Goal: Task Accomplishment & Management: Manage account settings

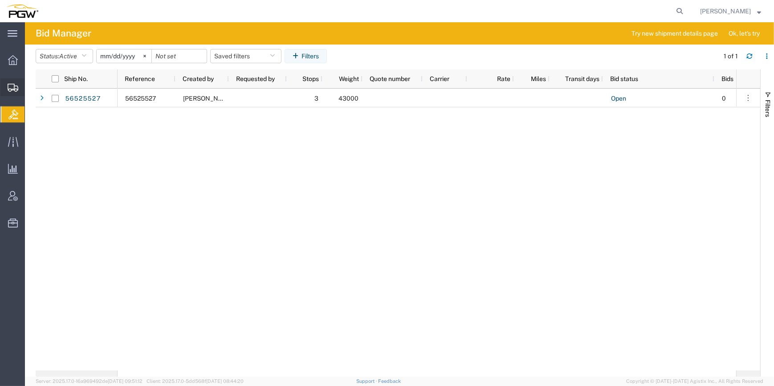
click at [0, 0] on span "Create from Template" at bounding box center [0, 0] width 0 height 0
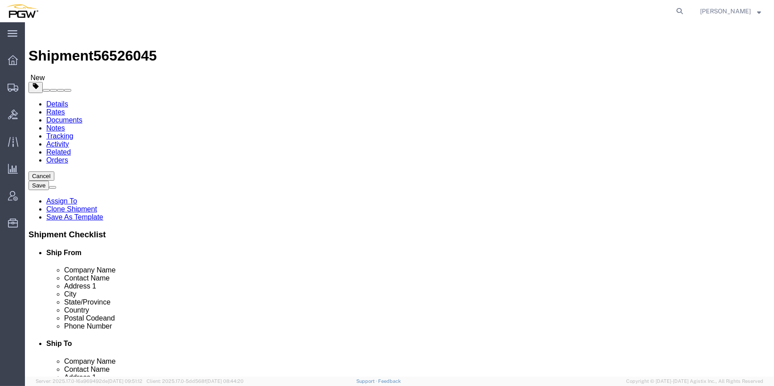
select select "61931"
select select
type input "5559"
select select "28369"
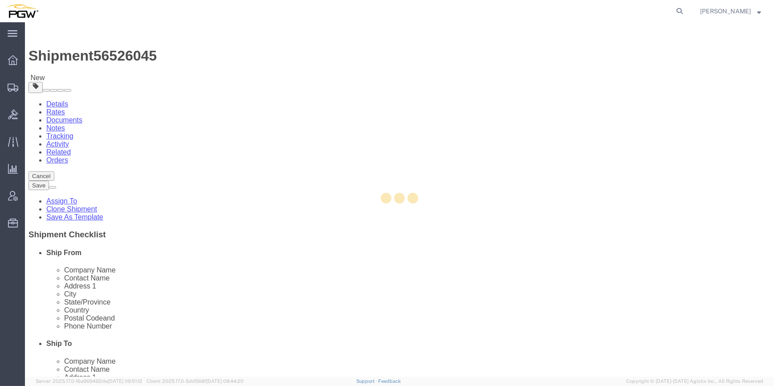
type input "5559"
type input "PGW"
type input "5559 Branch Manager"
type input "[STREET_ADDRESS][PERSON_NAME]"
type input "[PERSON_NAME]"
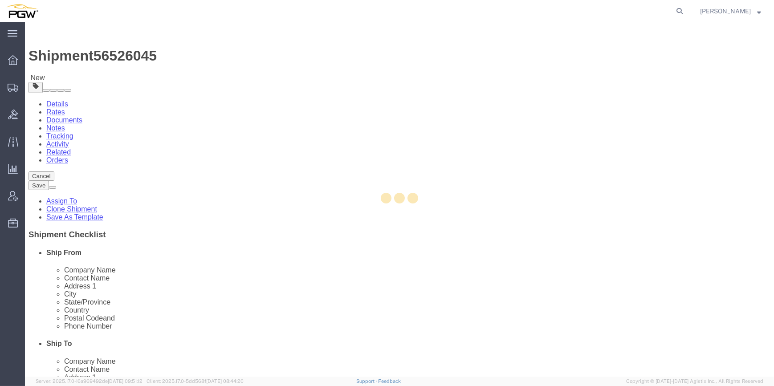
type input "04092"
type input "[PHONE_NUMBER]"
type input "[EMAIL_ADDRESS][DOMAIN_NAME]"
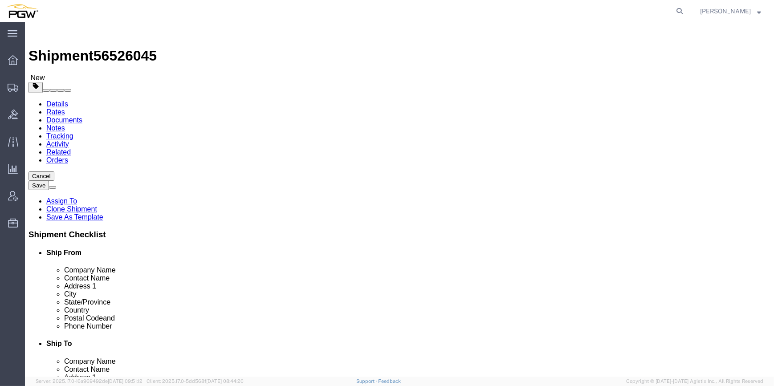
select select "ME"
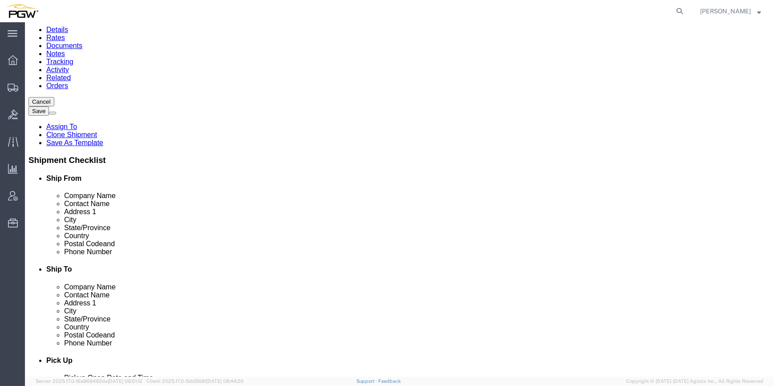
scroll to position [202, 0]
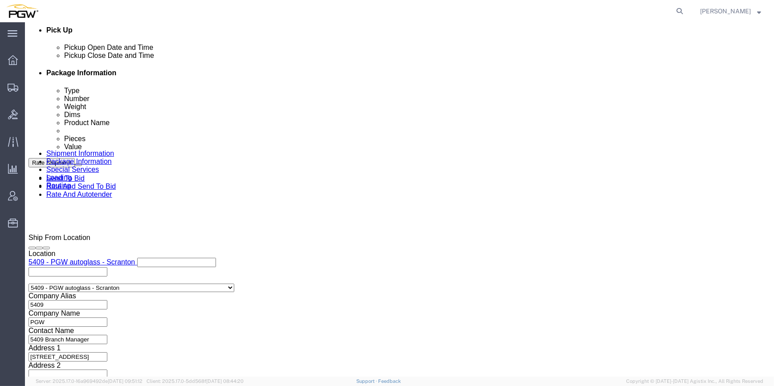
click div "[DATE] 2:45 PM"
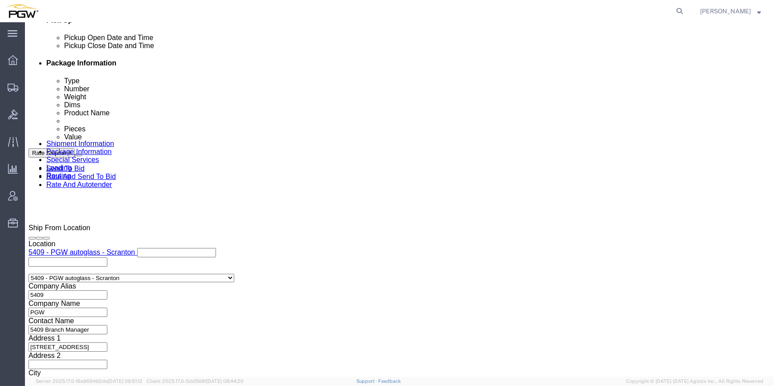
click input "2:45 PM"
click div "Open Time 8:45 PM [DATE] 8:45 PM - [DATE] 8:45 PM Cancel Apply"
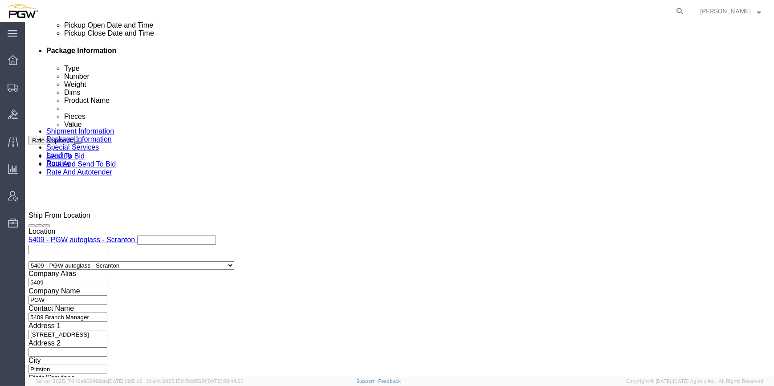
click input "8:45 PM"
click input "8:00 PM"
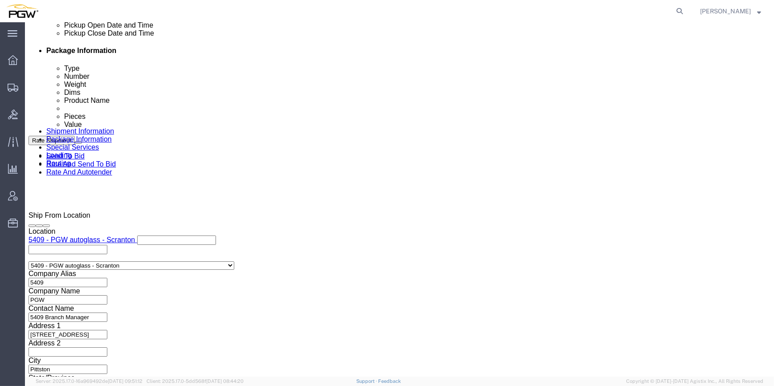
type input "8:00 AM"
click button "Apply"
click div "[DATE] 3:45 PM"
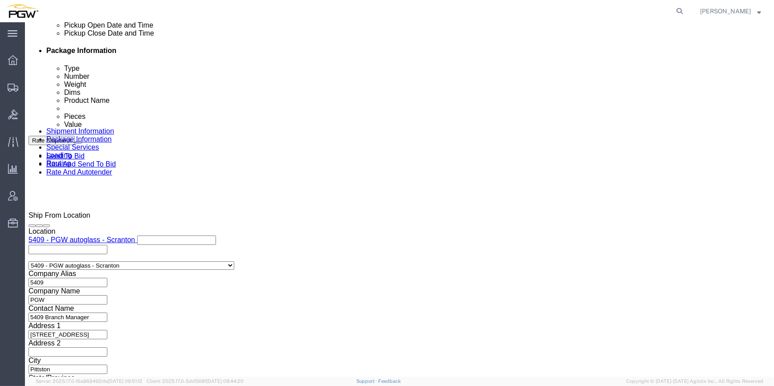
type input "9:00 AM"
click button "Apply"
drag, startPoint x: 121, startPoint y: 10, endPoint x: 77, endPoint y: 9, distance: 44.1
click span "56526045"
copy span "56526045"
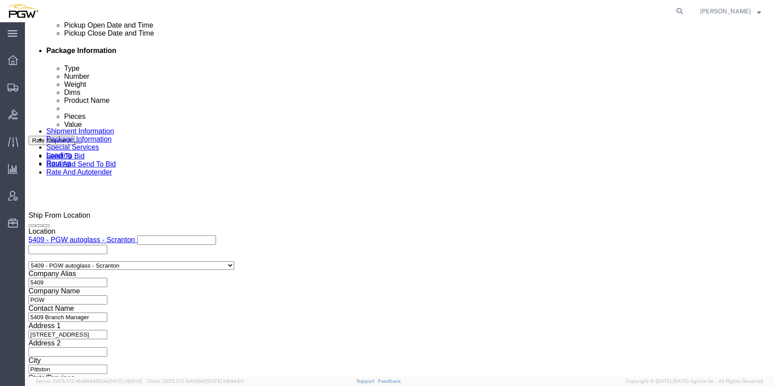
click input "text"
paste input "56526045"
type input "56526045"
click select "Select Account Type Activity ID Airline Appointment Number ASN Batch Request # …"
select select "BOL"
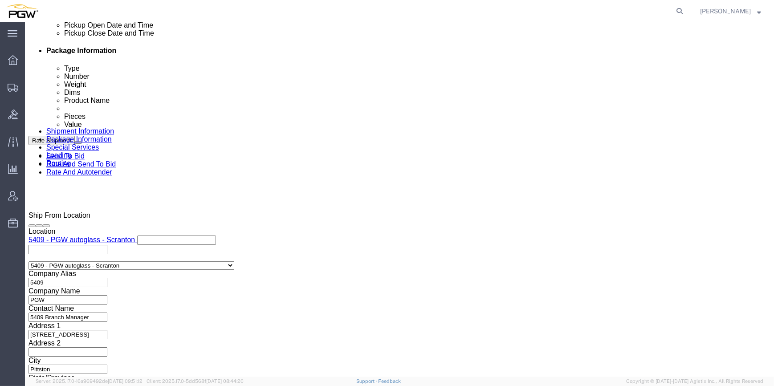
click select "Select Account Type Activity ID Airline Appointment Number ASN Batch Request # …"
select select "ORDERNUM"
click select "Select Account Type Activity ID Airline Appointment Number ASN Batch Request # …"
click input "text"
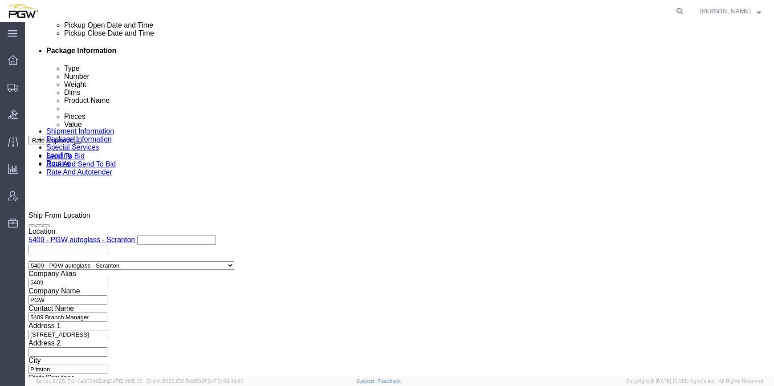
paste input "667233"
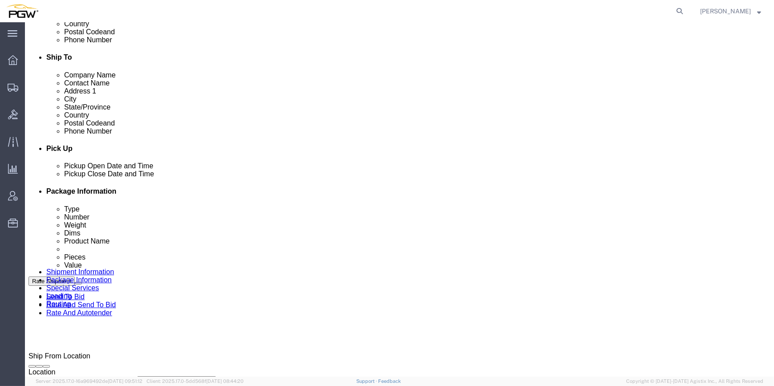
scroll to position [184, 0]
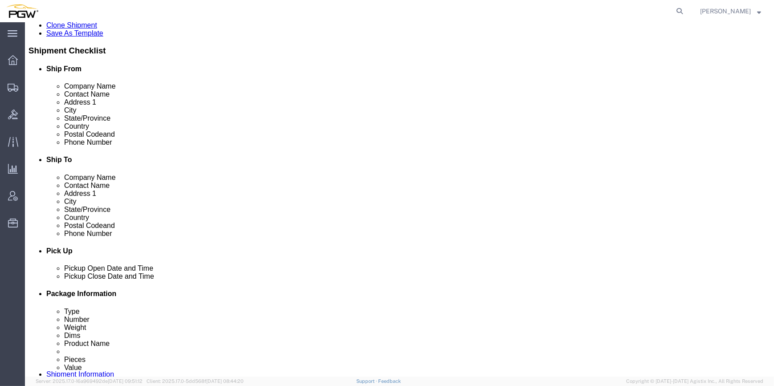
type input "667233"
drag, startPoint x: 123, startPoint y: 11, endPoint x: 76, endPoint y: 11, distance: 46.7
click div "Shipment 56526045 New"
copy span "56526045"
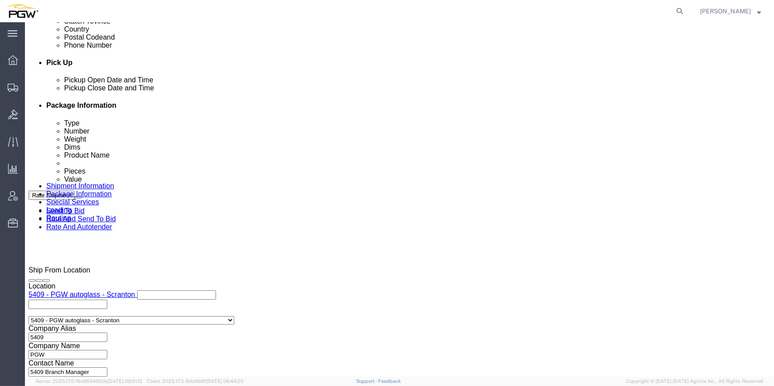
scroll to position [386, 0]
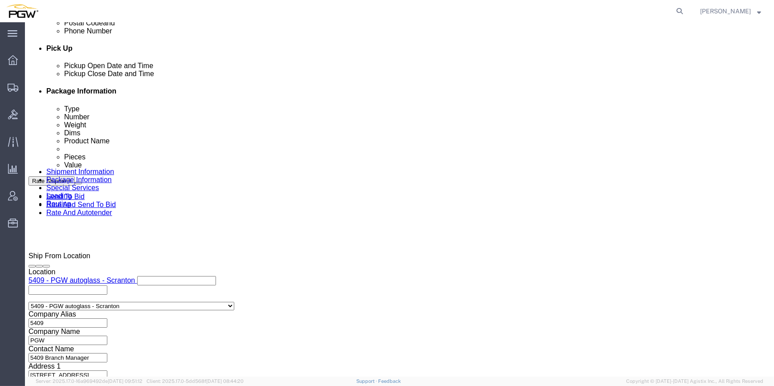
click div "[DATE] 8:00 AM"
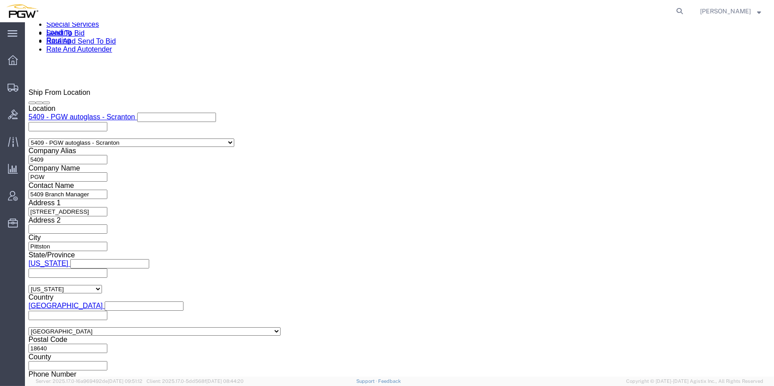
click button "Apply"
click button "Continue"
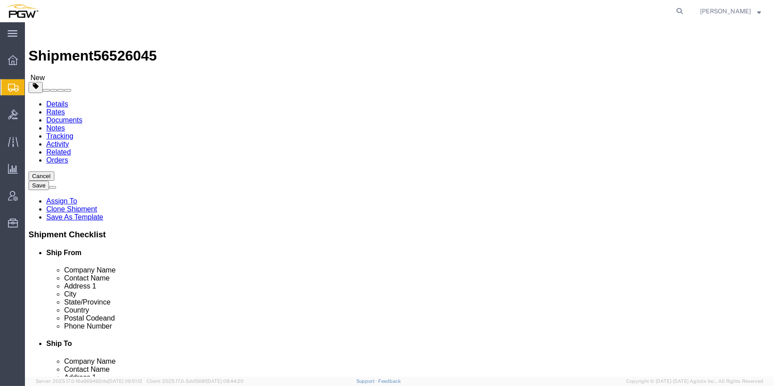
drag, startPoint x: 117, startPoint y: 177, endPoint x: 106, endPoint y: 178, distance: 11.2
click div "1"
type input "29"
drag, startPoint x: 111, startPoint y: 211, endPoint x: 117, endPoint y: 211, distance: 5.8
click input "0.00"
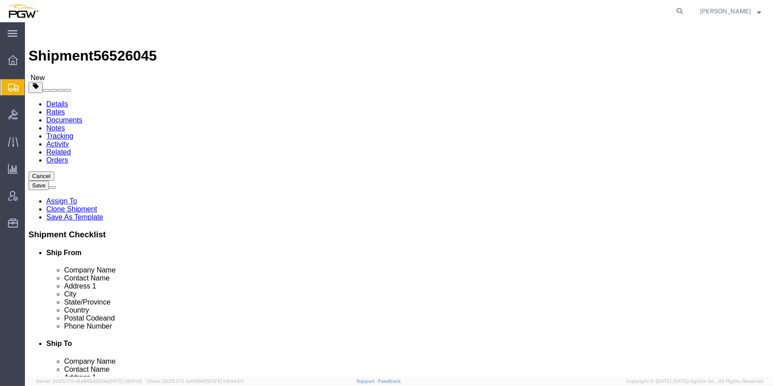
click input "0.00"
paste input "20412"
type input "20412.00"
click dd "1.00 USD"
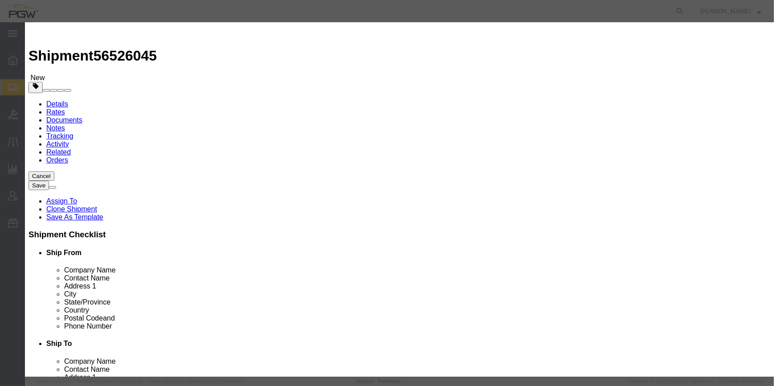
drag, startPoint x: 222, startPoint y: 84, endPoint x: 217, endPoint y: 85, distance: 5.0
click input "0.00"
type input "29.00"
type input "29"
click button "Save & Close"
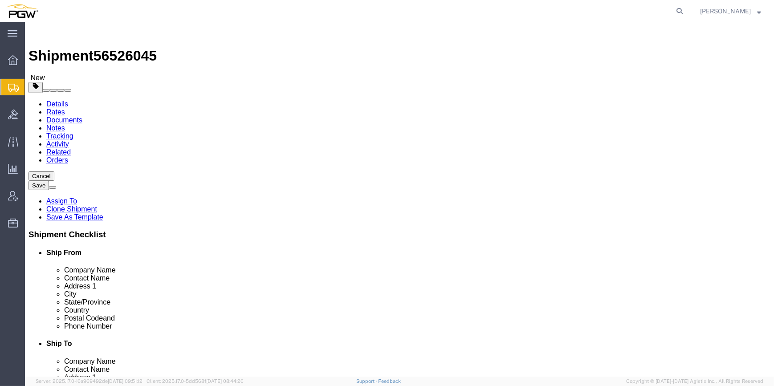
click span "button"
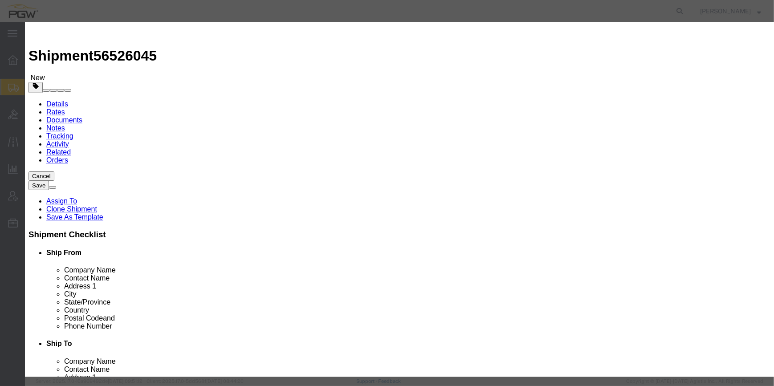
click button "Yes"
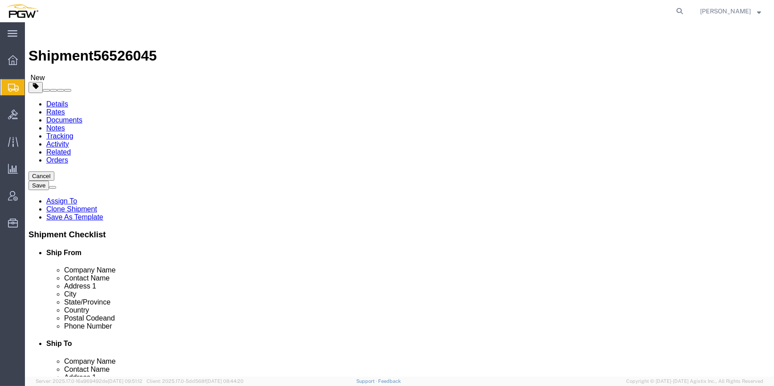
scroll to position [33, 0]
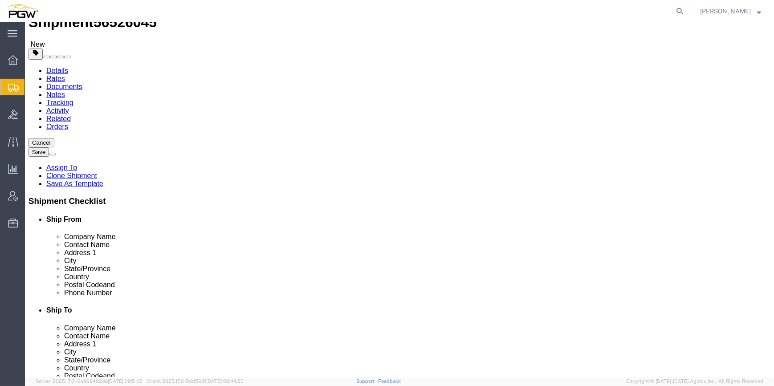
click button "Continue"
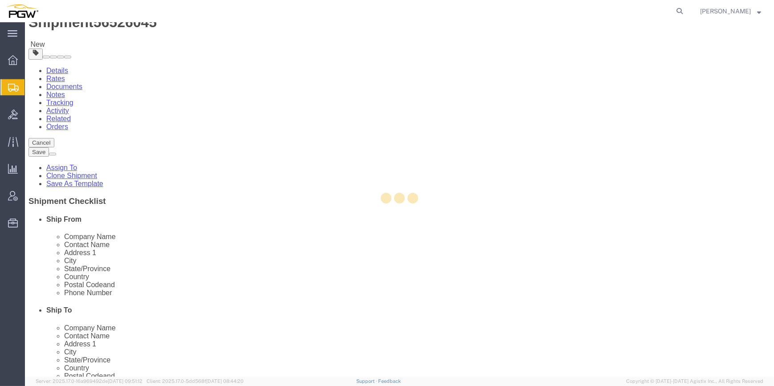
select select
select select "COSTCENTER"
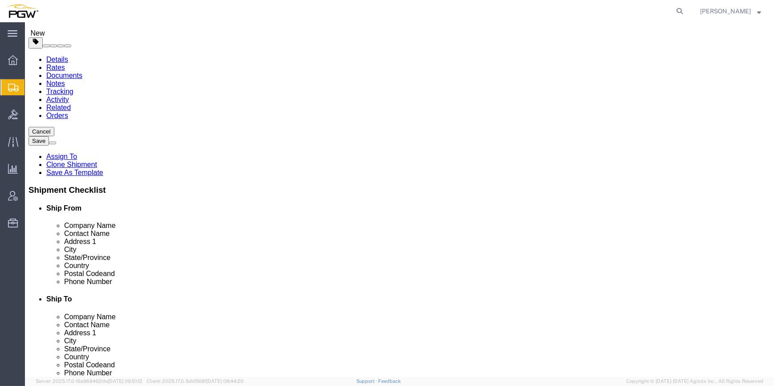
scroll to position [0, 0]
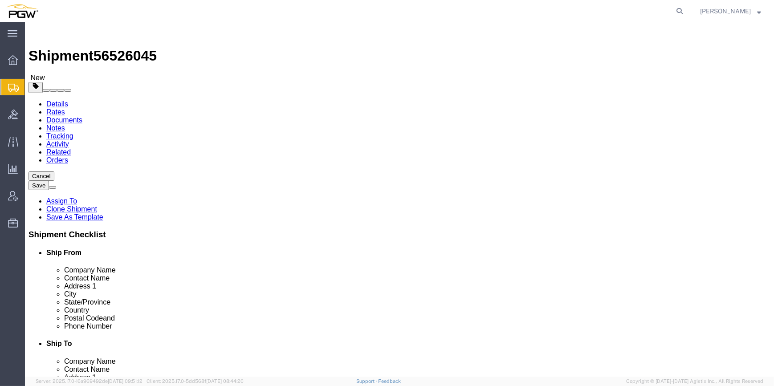
click button "Rate Shipment"
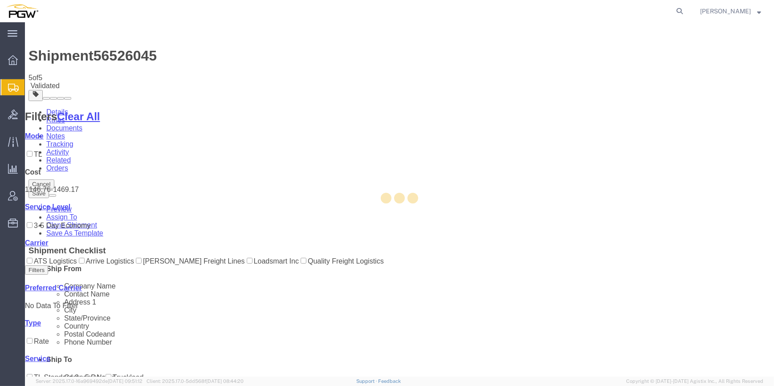
select select "61931"
select select "28369"
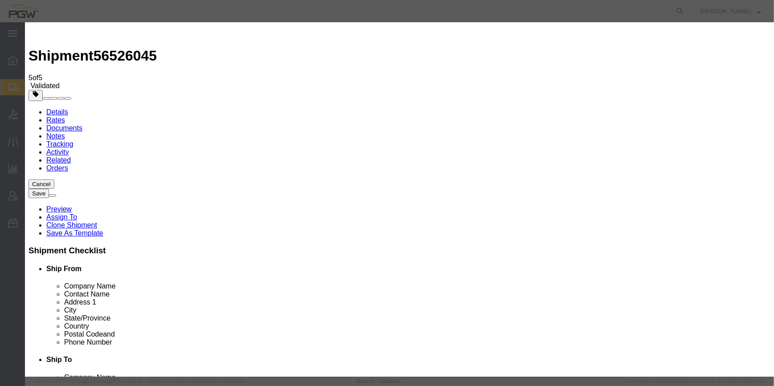
type input "2"
click input "2"
click select "Price Carrier Rank"
select select "LANE_RANK"
click select "Price Carrier Rank"
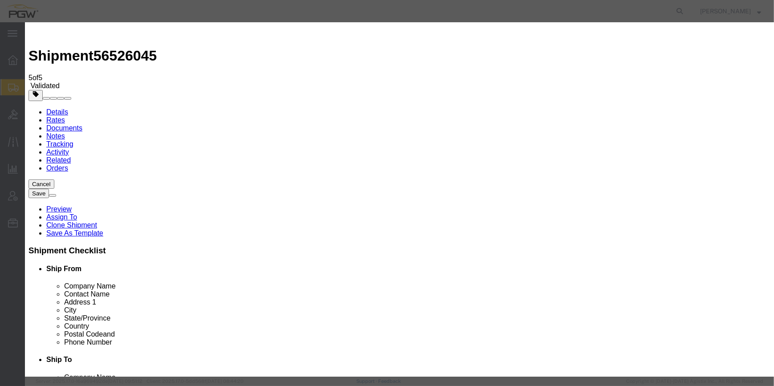
click button "Save Auto-Tender"
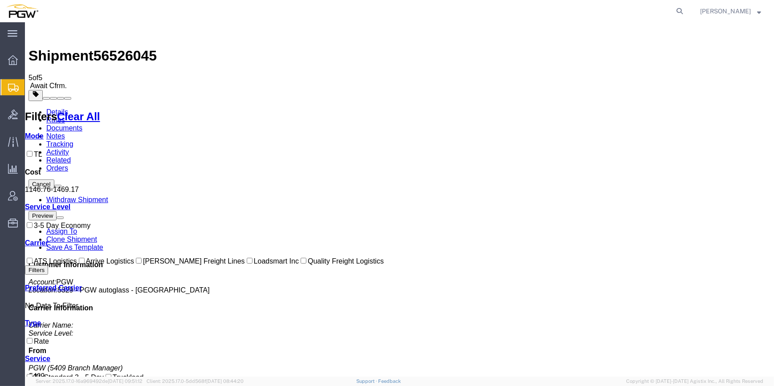
click at [399, 0] on html "main_menu Created with Sketch. Collapse Menu Overview Shipments Shipment Manage…" at bounding box center [387, 193] width 774 height 386
click at [0, 0] on span "Create from Template" at bounding box center [0, 0] width 0 height 0
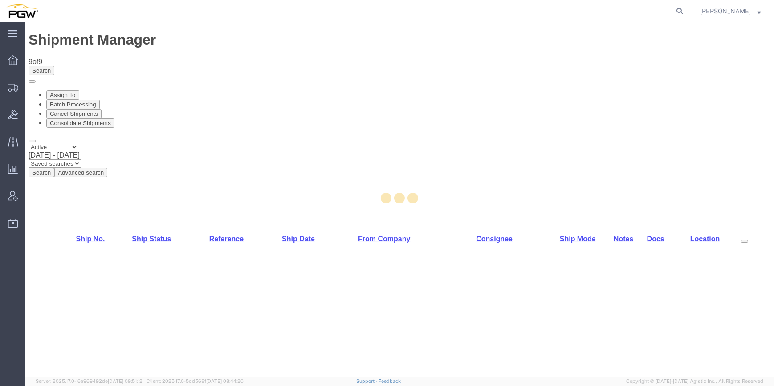
select select "61931"
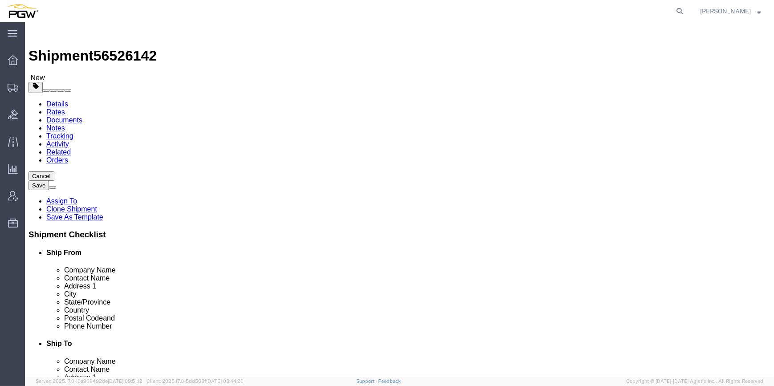
click input "text"
paste input "5525"
type input "5"
type input "5525"
select select "28353"
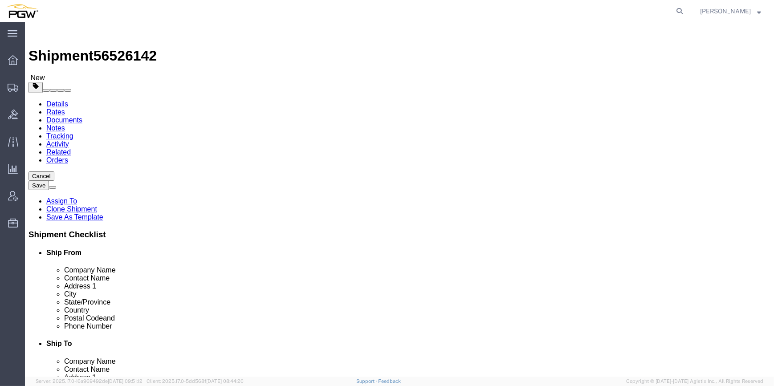
type input "5525"
type input "03053"
type input "[PHONE_NUMBER]"
type input "[EMAIL_ADDRESS][DOMAIN_NAME]"
select select "NH"
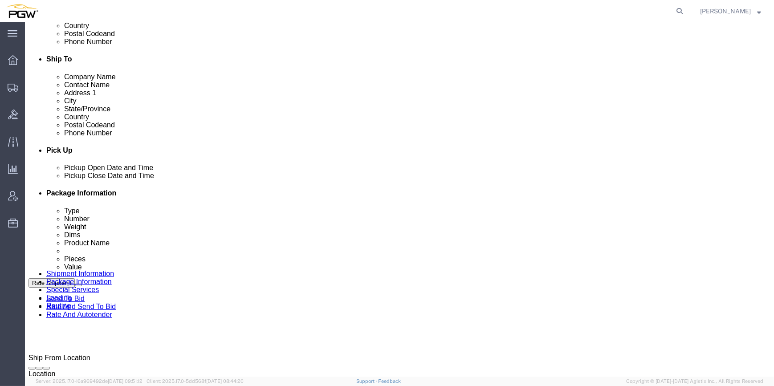
scroll to position [324, 0]
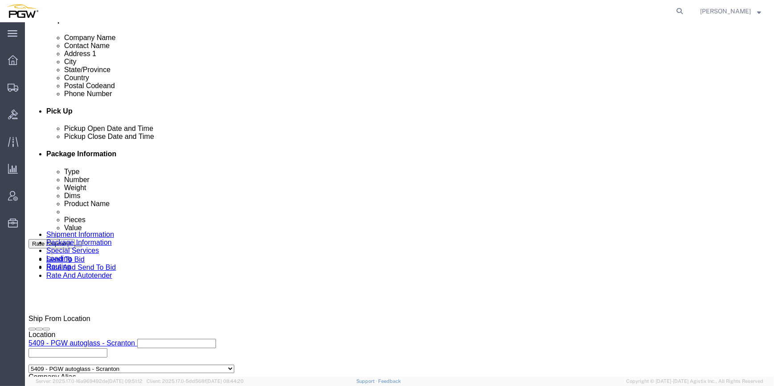
click div "[DATE] 2:51 PM"
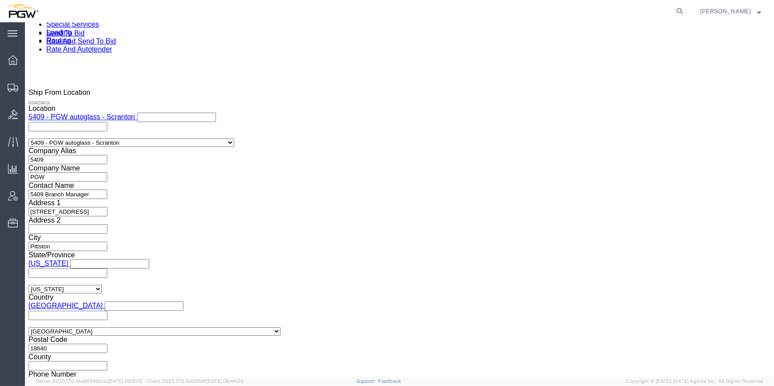
click input "2:51 PM"
type input "9:00 AM"
click button "Apply"
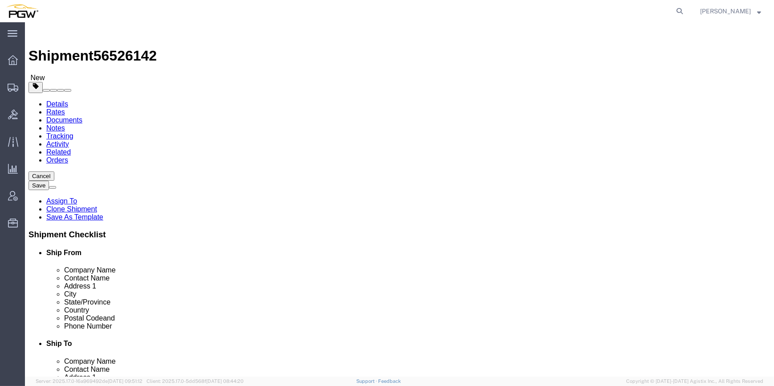
scroll to position [0, 0]
type input "5537"
select select "66491"
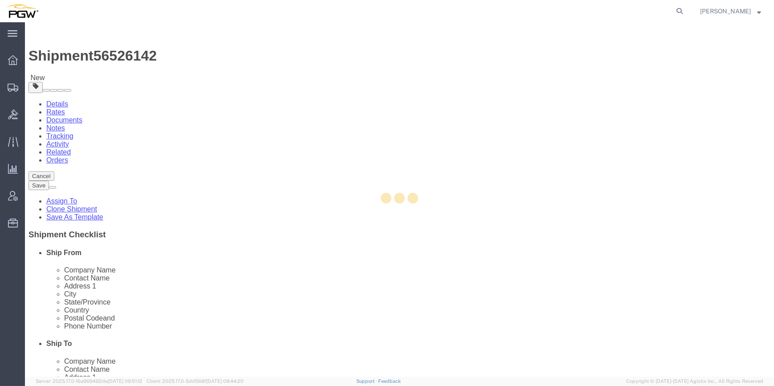
type input "5537"
type input "06002"
type input "[PHONE_NUMBER]"
type input "[EMAIL_ADDRESS][DOMAIN_NAME]"
select select "CT"
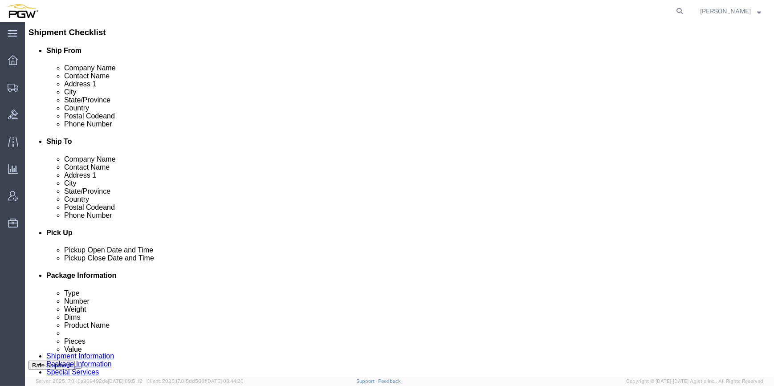
scroll to position [243, 0]
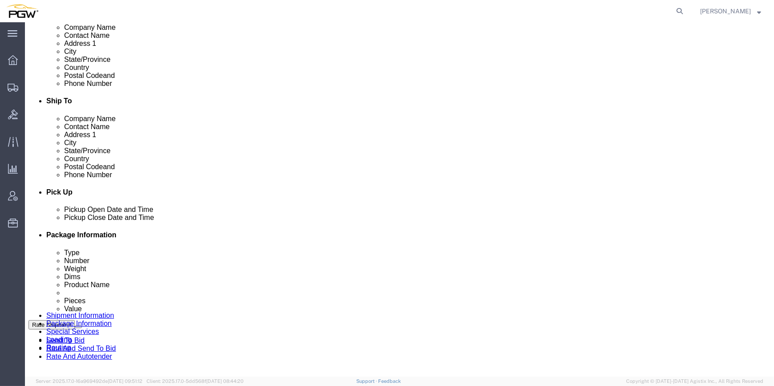
click button "Add Stop"
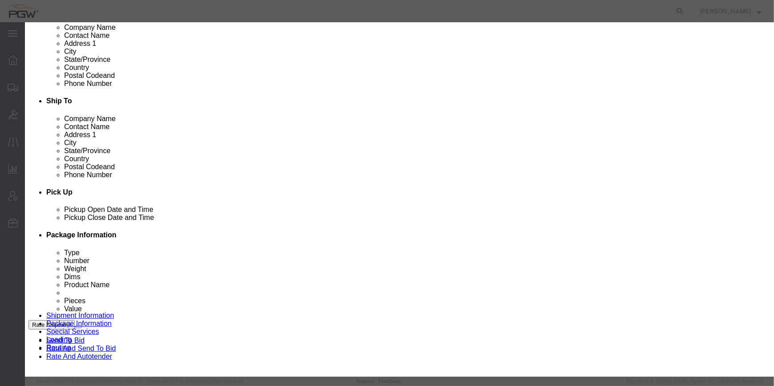
click label "Delivery"
click input "Delivery"
radio input "true"
select select
type input "5525"
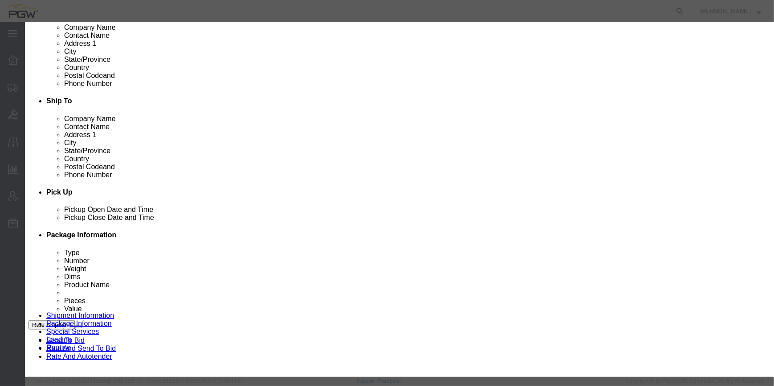
select select "28353"
type input "5525"
type input "PGW"
type input "5525 Branch Manager"
type input "[STREET_ADDRESS]"
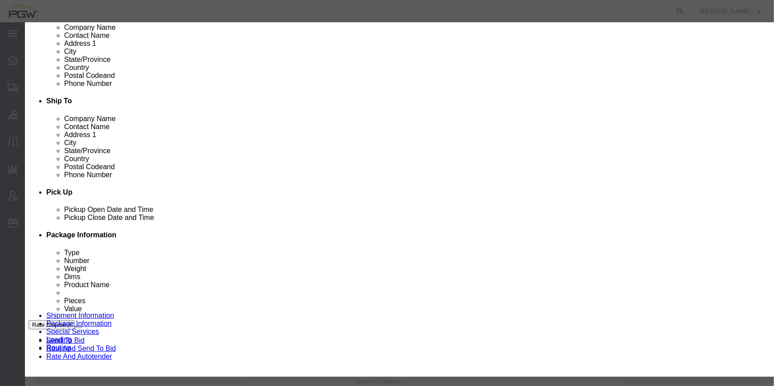
type input "Londonderry"
type input "03053"
type input "[PHONE_NUMBER]"
type input "[EMAIL_ADDRESS][DOMAIN_NAME]"
checkbox input "true"
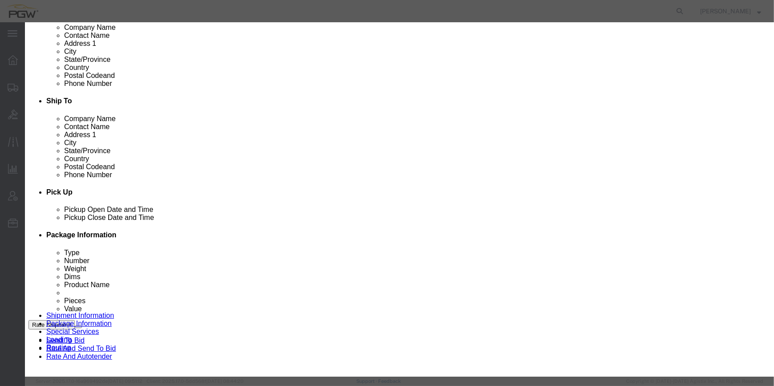
select select "NH"
click button "Save"
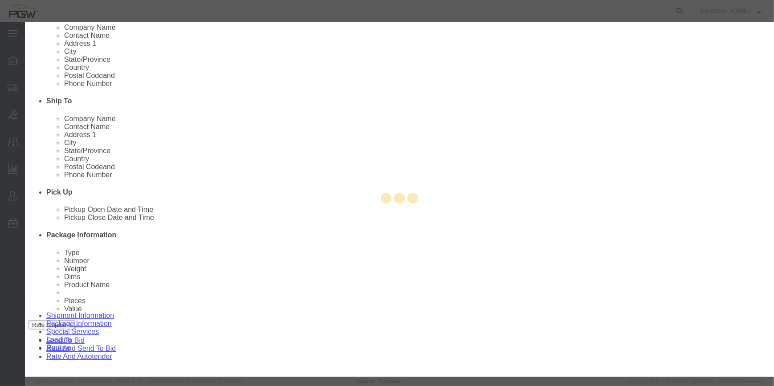
select select "D"
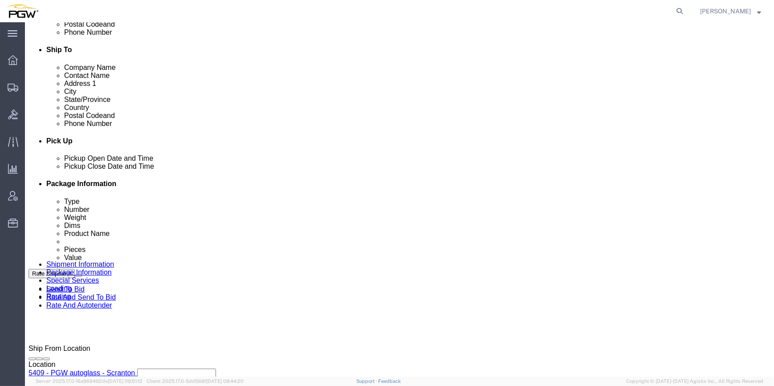
scroll to position [283, 0]
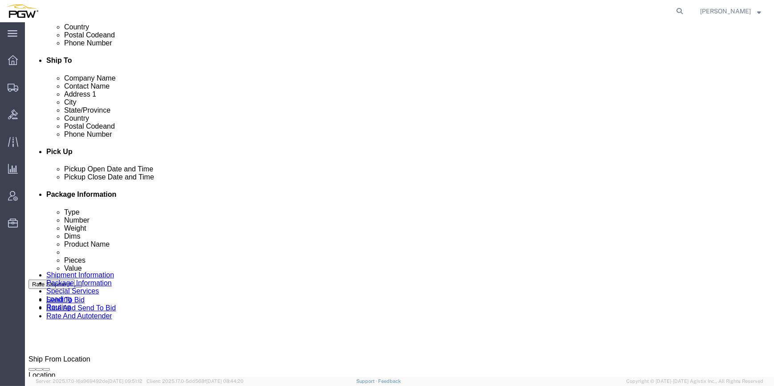
click div "To navigate, press the arrow keys."
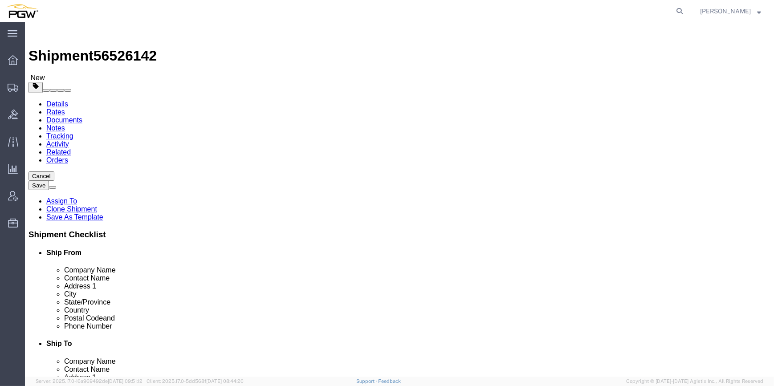
scroll to position [614, 0]
paste input "5537"
paste input "5525"
type input "5525"
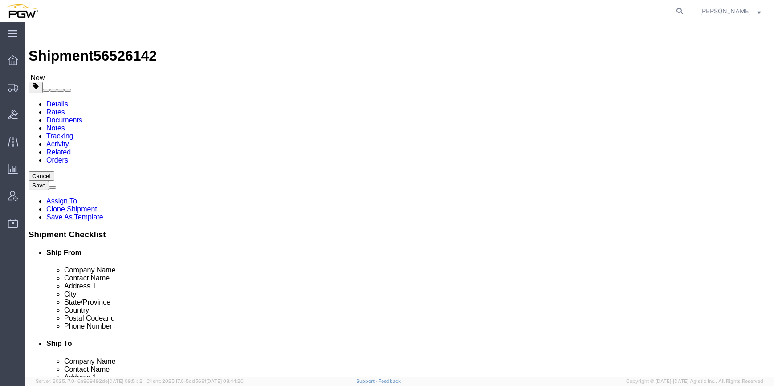
select select "28353"
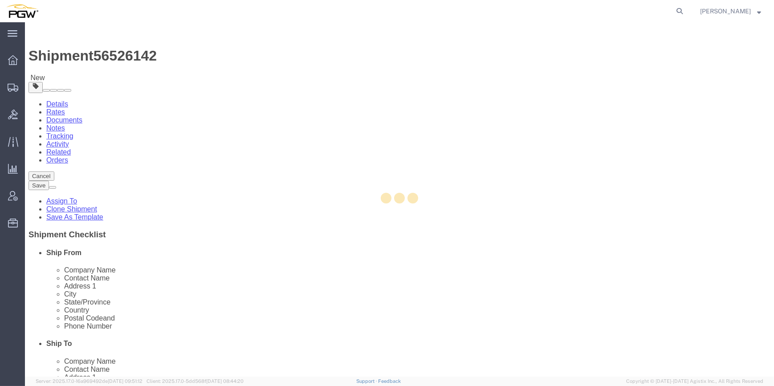
type input "5525"
type input "03053"
type input "[PHONE_NUMBER]"
type input "[EMAIL_ADDRESS][DOMAIN_NAME]"
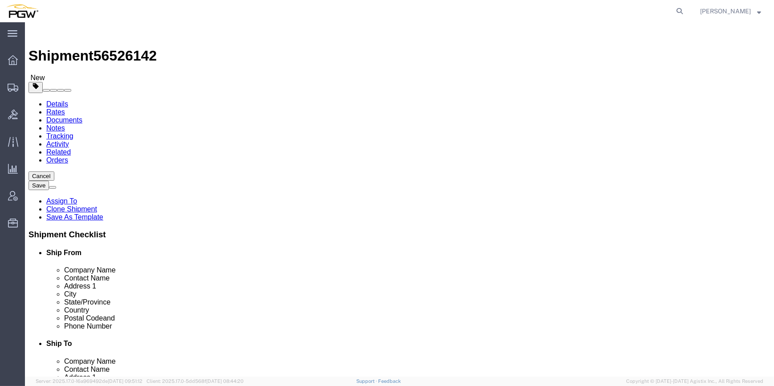
select select "NH"
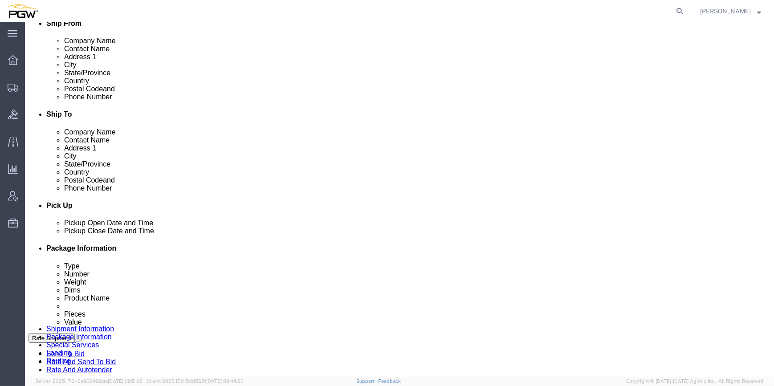
scroll to position [243, 0]
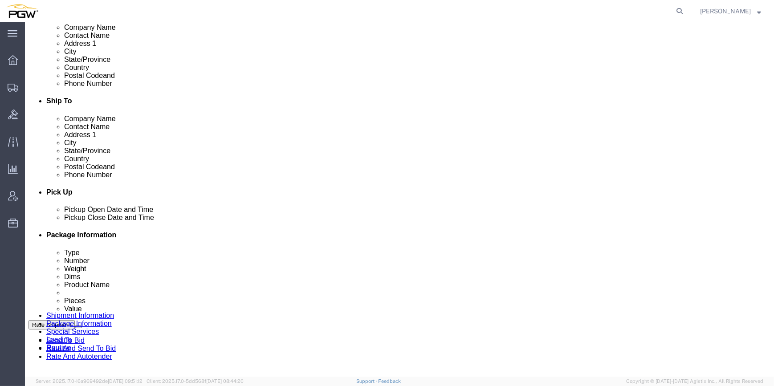
click icon
click link "Edit"
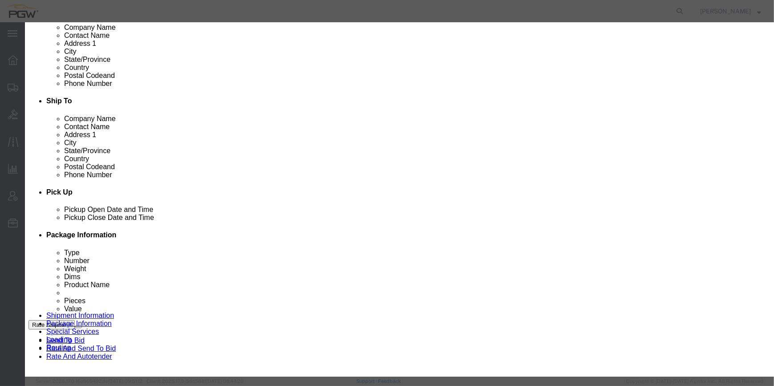
type input "5537"
select select "66491"
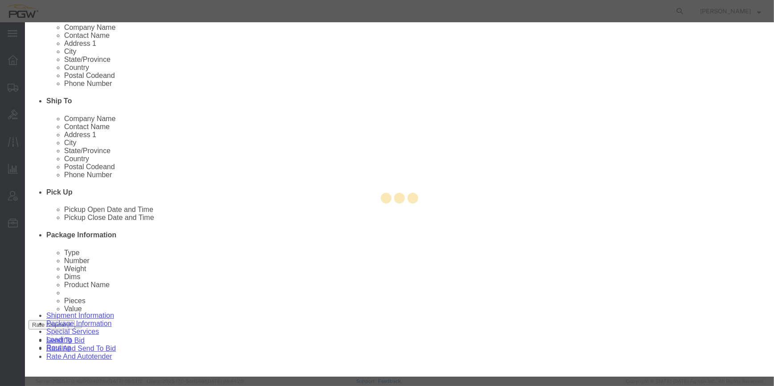
type input "5537"
type input "5537 Branch Manager"
type input "[STREET_ADDRESS][PERSON_NAME]"
type input "Bloomfield"
type input "06002"
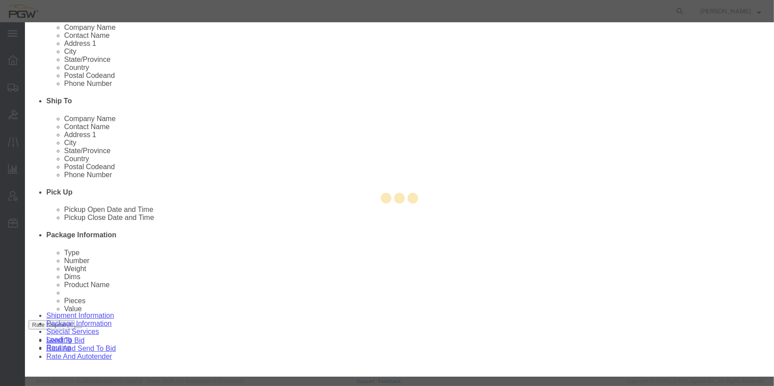
type input "[PHONE_NUMBER]"
type input "[EMAIL_ADDRESS][DOMAIN_NAME]"
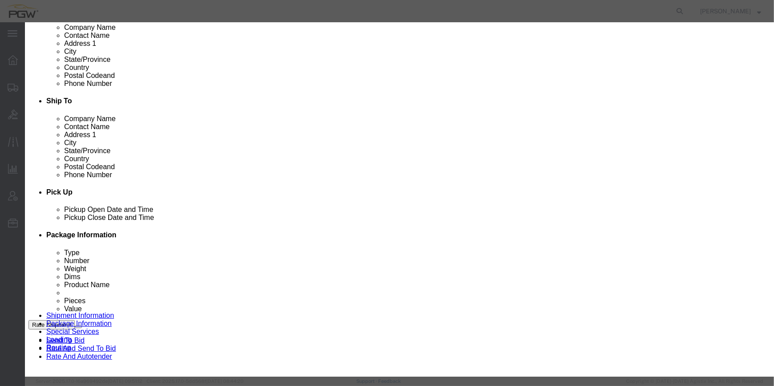
select select "CT"
click button "Save"
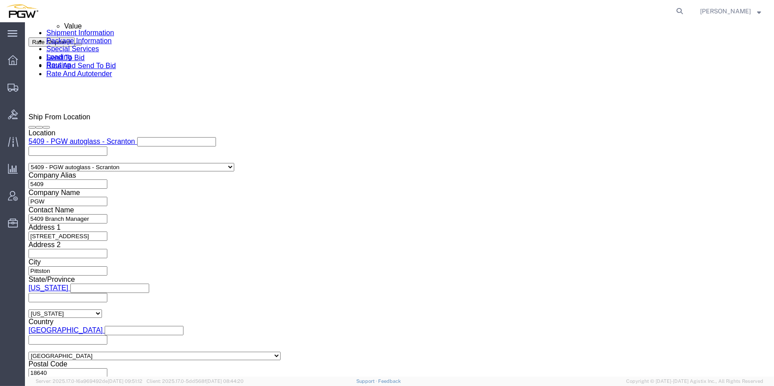
scroll to position [526, 0]
drag, startPoint x: 122, startPoint y: 11, endPoint x: 74, endPoint y: 12, distance: 48.1
click div "Shipment 56526142 New"
copy span "56526142"
click input "text"
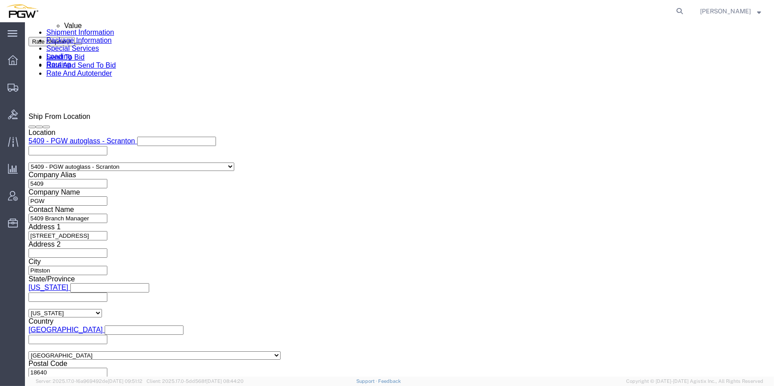
paste input "56526142"
type input "56526142"
click select "Select Account Type Activity ID Airline Appointment Number ASN Batch Request # …"
select select "BOL"
click select "Select Account Type Activity ID Airline Appointment Number ASN Batch Request # …"
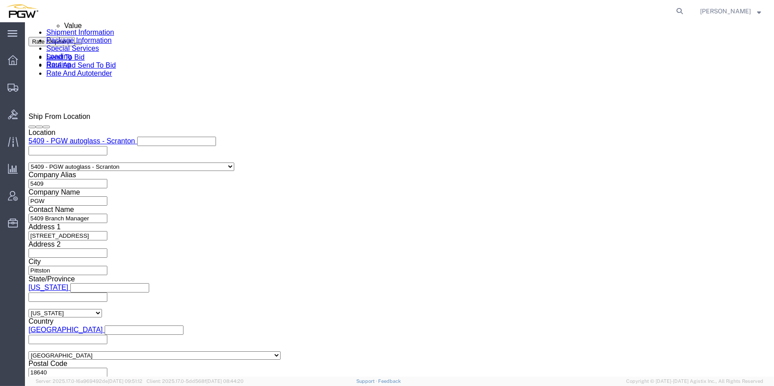
click select "Select Account Type Activity ID Airline Appointment Number ASN Batch Request # …"
select select "ORDERNUM"
click select "Select Account Type Activity ID Airline Appointment Number ASN Batch Request # …"
click input "text"
paste input "667228"
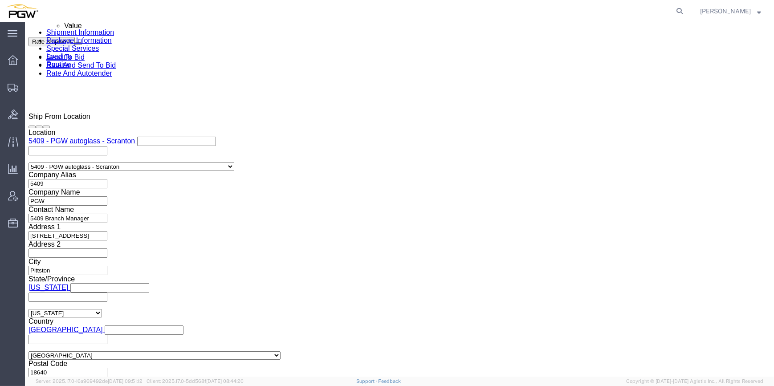
type input "667228"
click input "text"
paste input "667230"
type input "667230"
click select "Select Account Type Activity ID Airline Appointment Number ASN Batch Request # …"
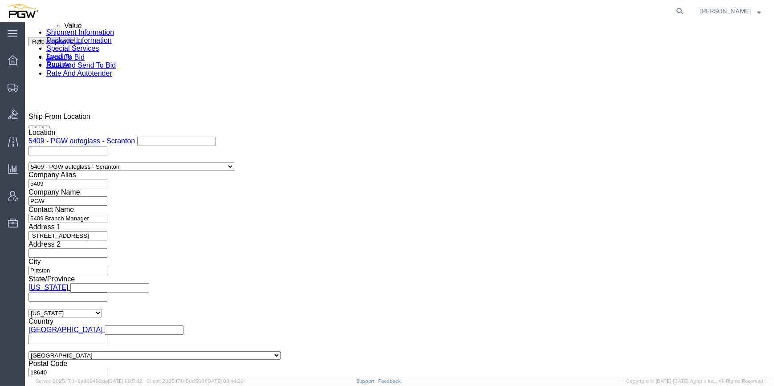
select select "ORDERNUM"
click select "Select Account Type Activity ID Airline Appointment Number ASN Batch Request # …"
click div "Ship From Location Location 5409 - PGW autoglass - Scranton Select My Profile L…"
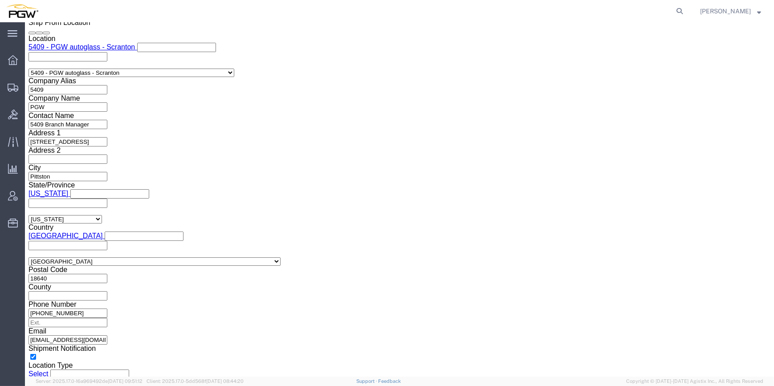
scroll to position [620, 0]
click button "Continue"
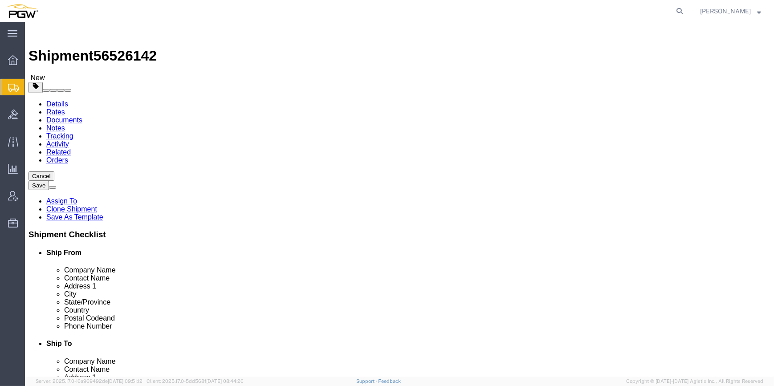
click input "0.00"
paste input "19232"
type input "19232.00"
drag, startPoint x: 117, startPoint y: 174, endPoint x: 104, endPoint y: 175, distance: 12.6
click div "1"
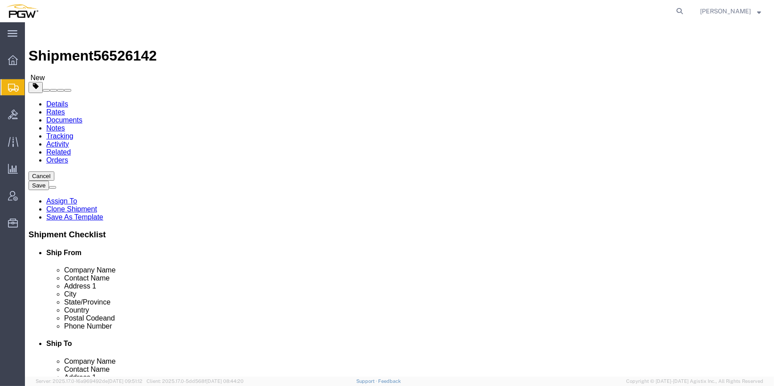
type input "24"
drag, startPoint x: 395, startPoint y: 209, endPoint x: 391, endPoint y: 212, distance: 4.7
click input "0.00"
paste input "12778"
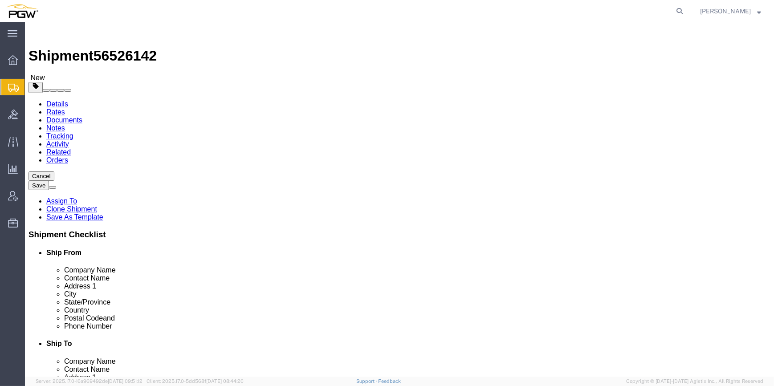
type input "12778.00"
click input "1"
type input "16"
click dd "0.00 Each"
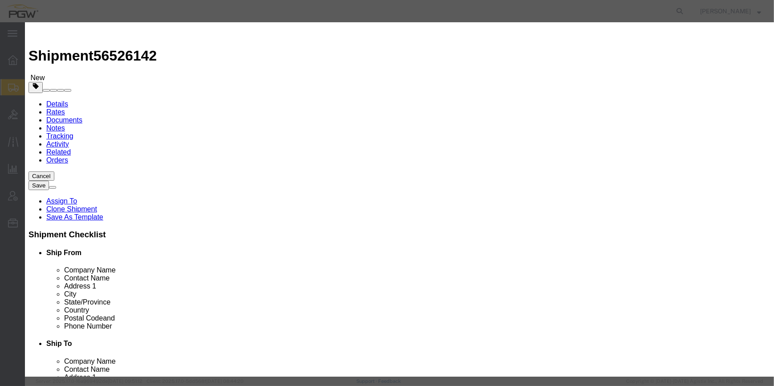
drag, startPoint x: 222, startPoint y: 84, endPoint x: 214, endPoint y: 82, distance: 7.9
click div "0.00"
type input "24.00"
type input "24"
drag, startPoint x: 571, startPoint y: 305, endPoint x: 568, endPoint y: 301, distance: 4.6
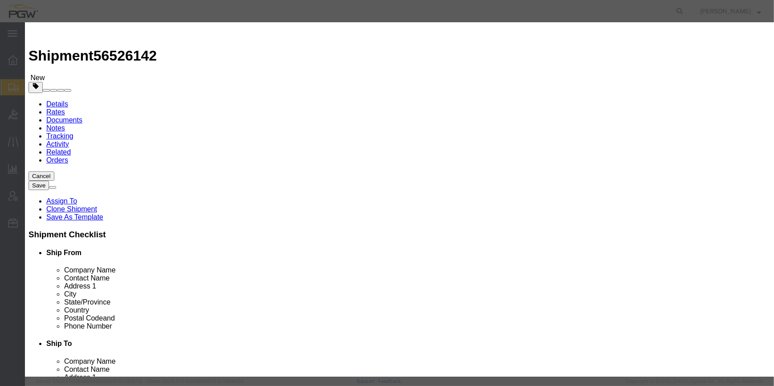
click button "Save & Close"
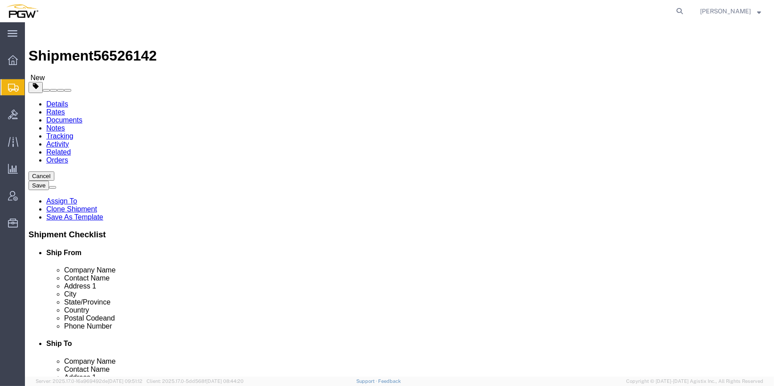
click dd "0.00 Each"
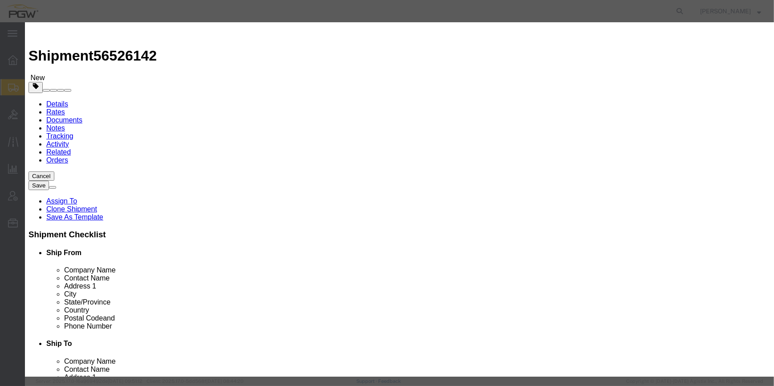
drag, startPoint x: 221, startPoint y: 83, endPoint x: 210, endPoint y: 71, distance: 16.4
click div "Product Name Auto Glass Pieces 0.00 Select Bag Barrels 100Board Feet Bottle Box…"
type input "16.00"
type input "16"
click button "Save & Close"
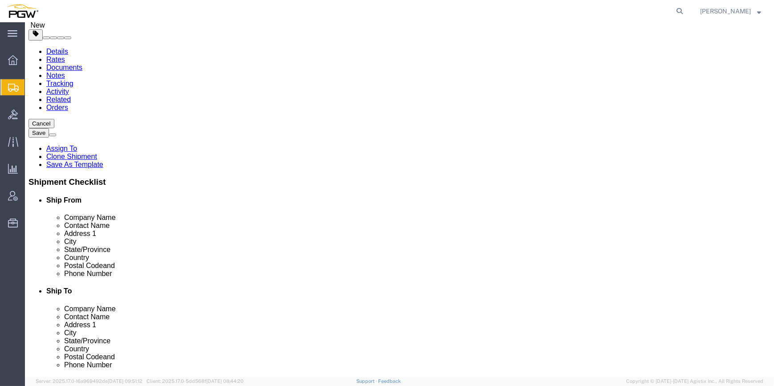
scroll to position [103, 0]
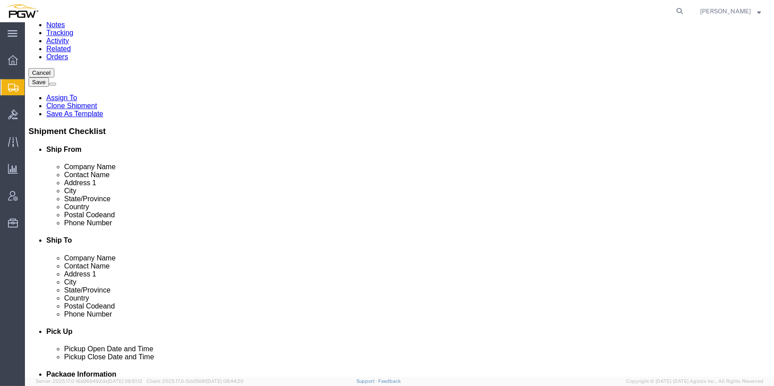
click button "Continue"
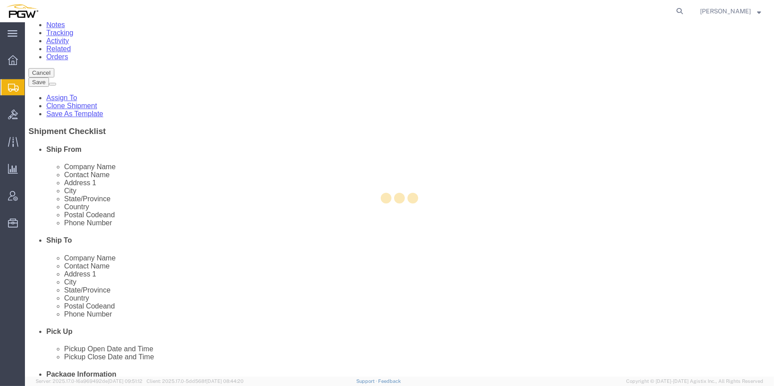
select select
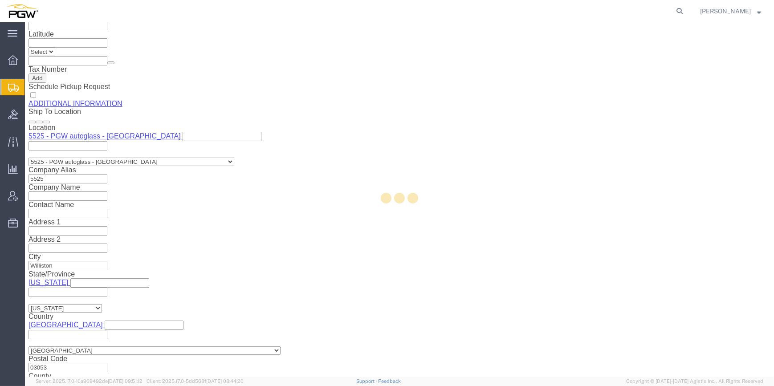
select select "COSTCENTER"
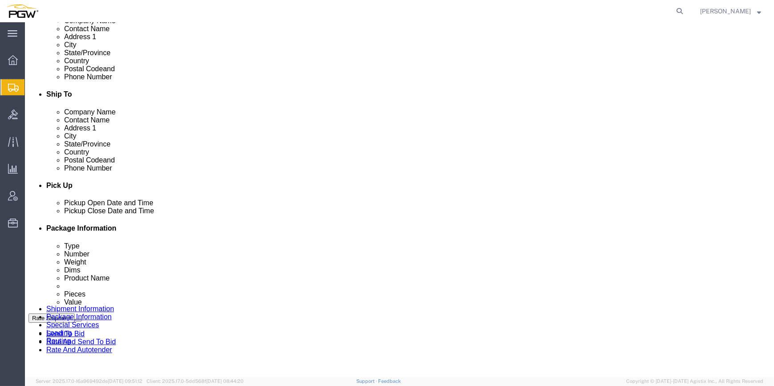
scroll to position [243, 0]
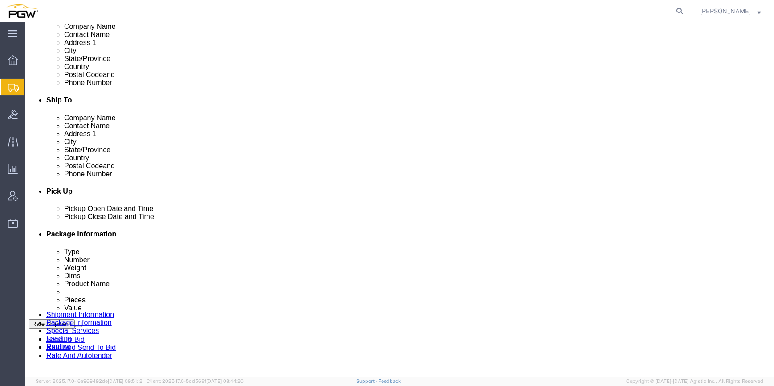
click link "Routing"
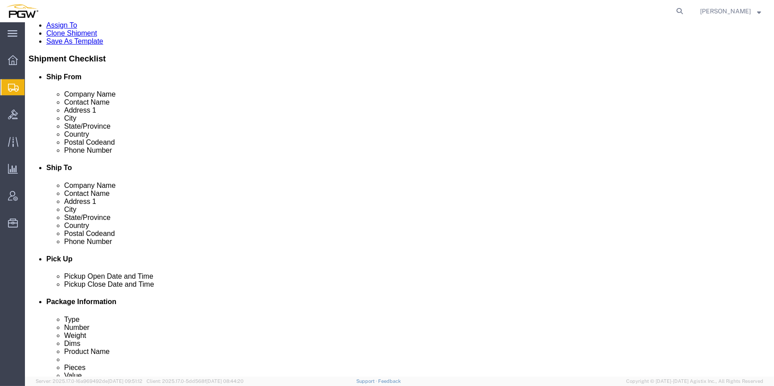
scroll to position [162, 0]
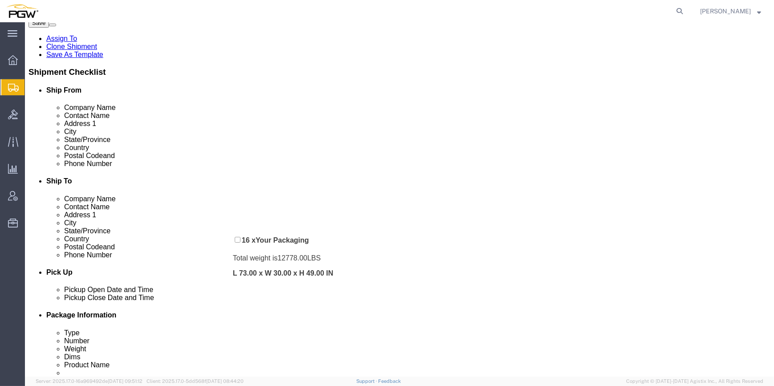
drag, startPoint x: 408, startPoint y: 201, endPoint x: 209, endPoint y: 215, distance: 199.0
click div "Pickups + Add Stop From : PGW - 5409 [STREET_ADDRESS] Edit Move to top Move to …"
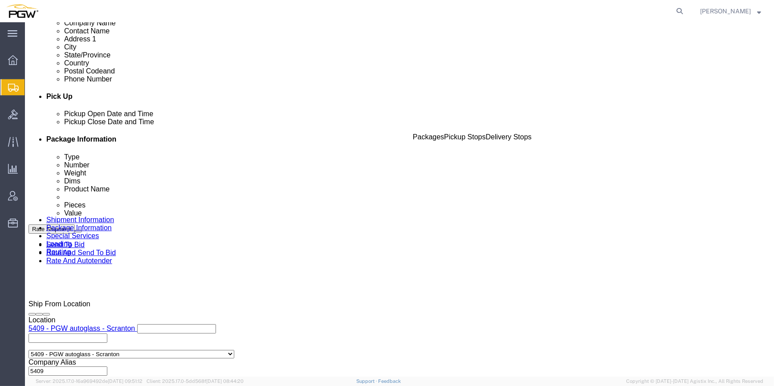
scroll to position [341, 0]
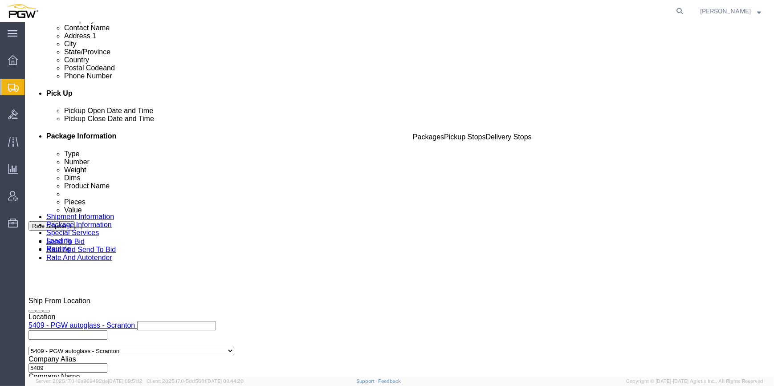
click button "Rate Shipment"
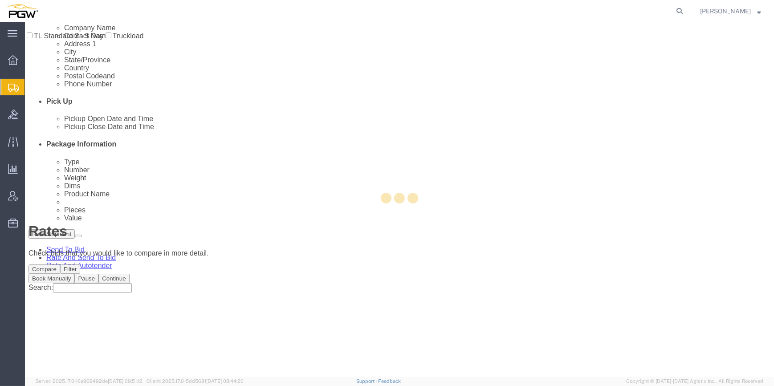
scroll to position [0, 0]
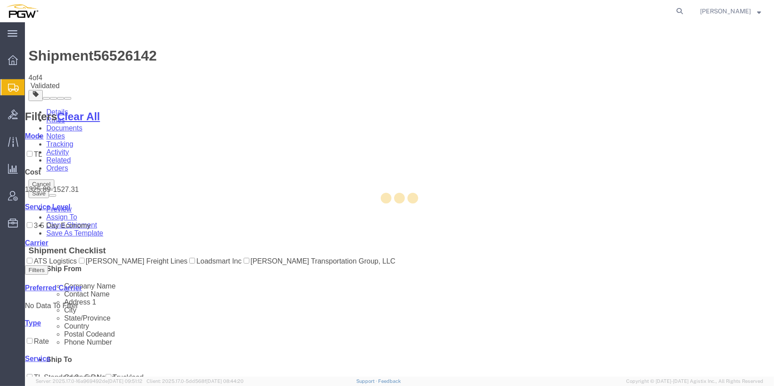
select select "61931"
select select "28353"
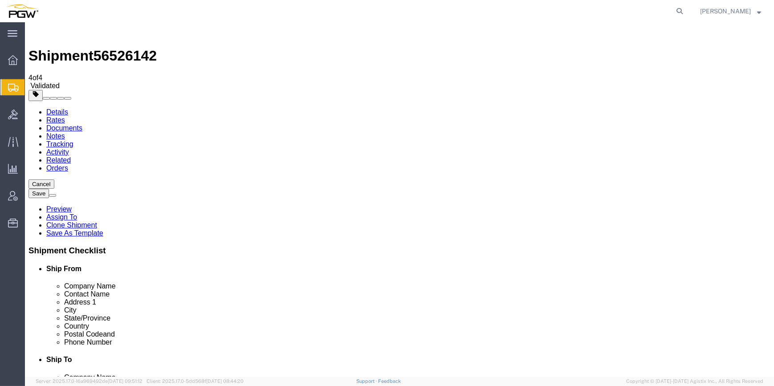
select select "61931"
select select "28353"
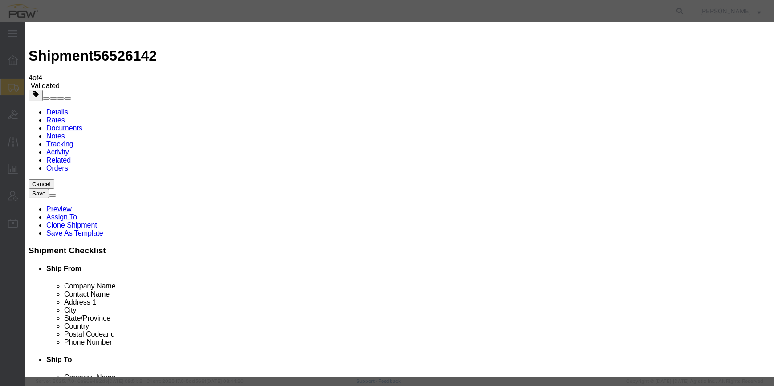
type input "2"
click input "2"
click select "Price Carrier Rank"
select select "LANE_RANK"
click select "Price Carrier Rank"
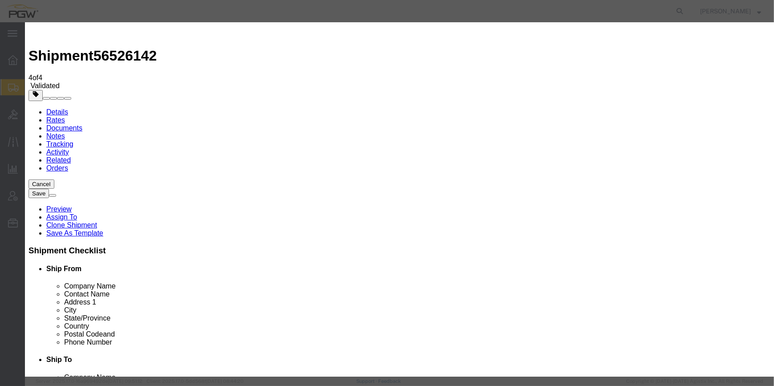
click button "Save Auto-Tender"
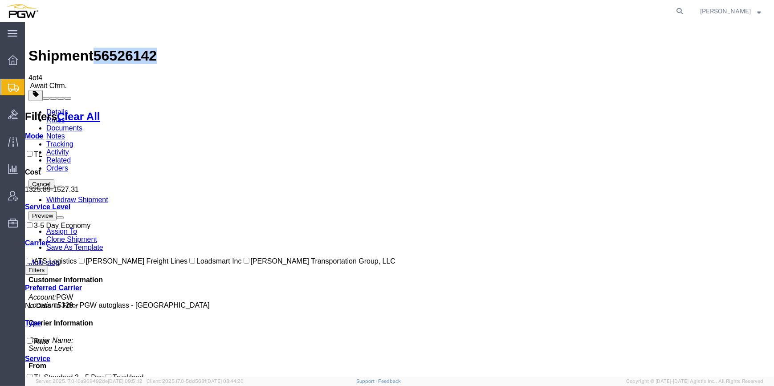
drag, startPoint x: 150, startPoint y: 28, endPoint x: 101, endPoint y: 32, distance: 49.6
click at [101, 32] on div "Shipment 56526142 4 of 4 Await Cfrm." at bounding box center [399, 58] width 742 height 64
copy span "56526142"
click at [0, 0] on span "Create from Template" at bounding box center [0, 0] width 0 height 0
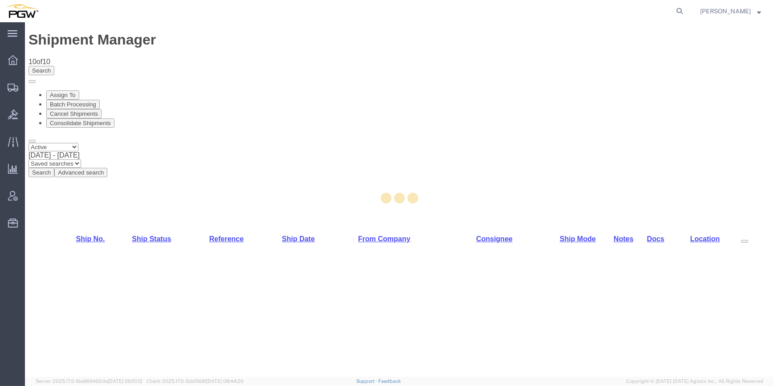
select select "61931"
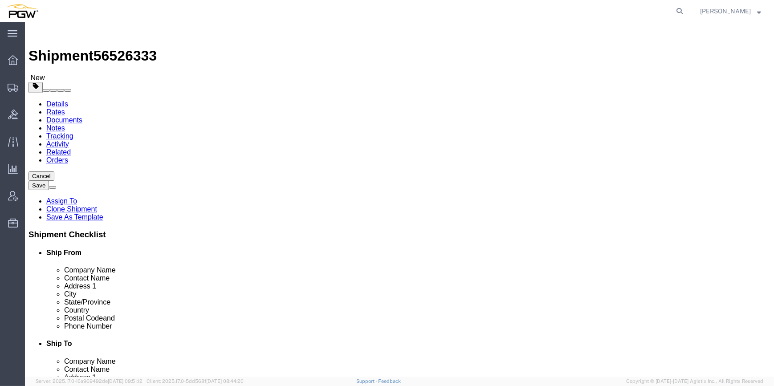
type input "5549"
select select "28365"
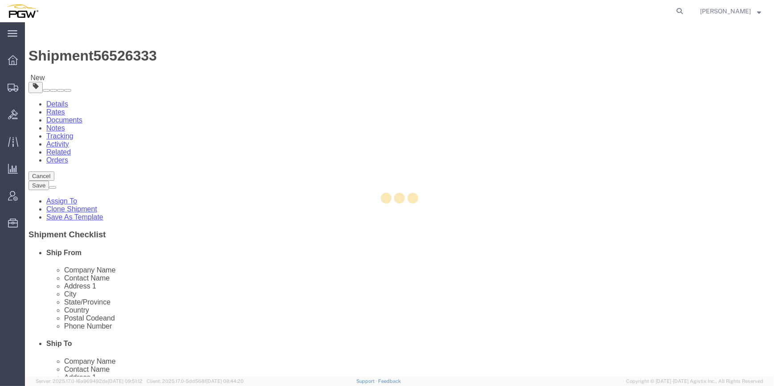
type input "5549"
type input "02090"
type input "[PHONE_NUMBER]"
type input "[EMAIL_ADDRESS][DOMAIN_NAME]"
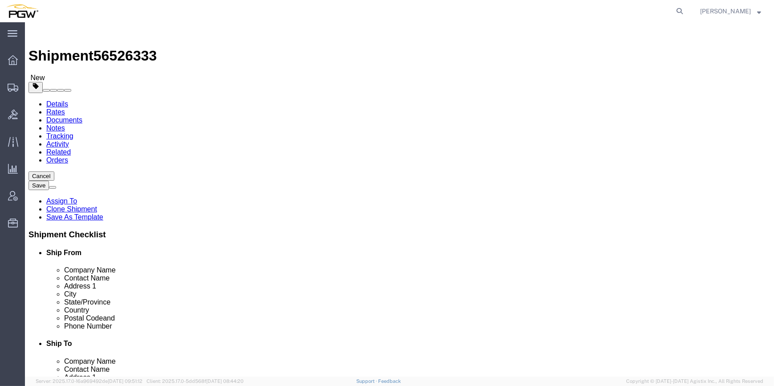
select select "MA"
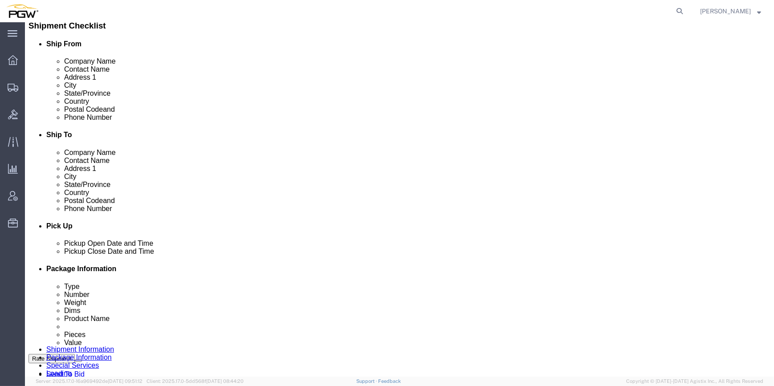
scroll to position [283, 0]
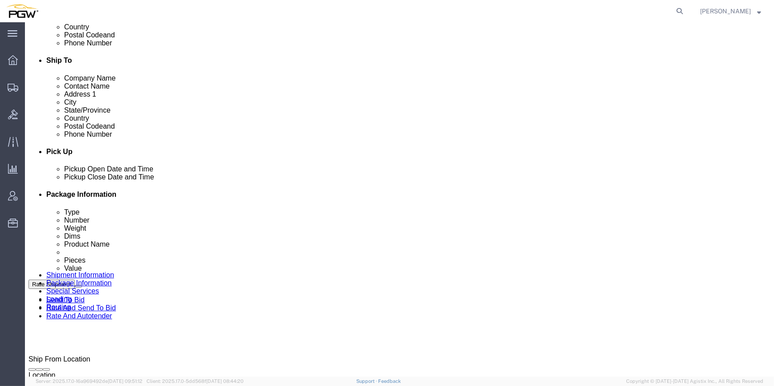
click div "[DATE] 2:59 PM"
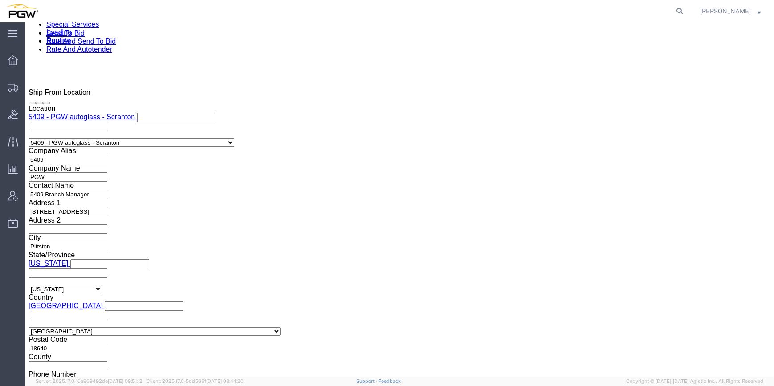
click input "2:59 PM"
click input "10:59 PM"
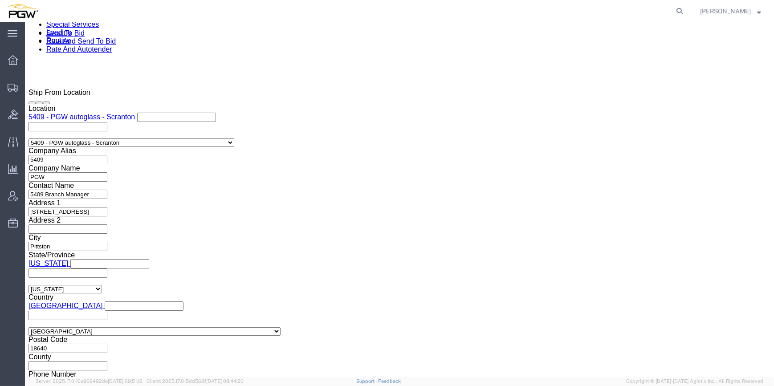
click input "10:59 PM"
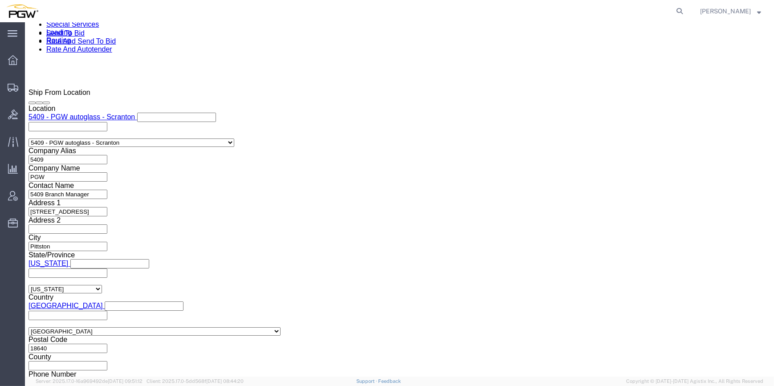
click input "10:59aM"
type input "10:00 AM"
click button "Apply"
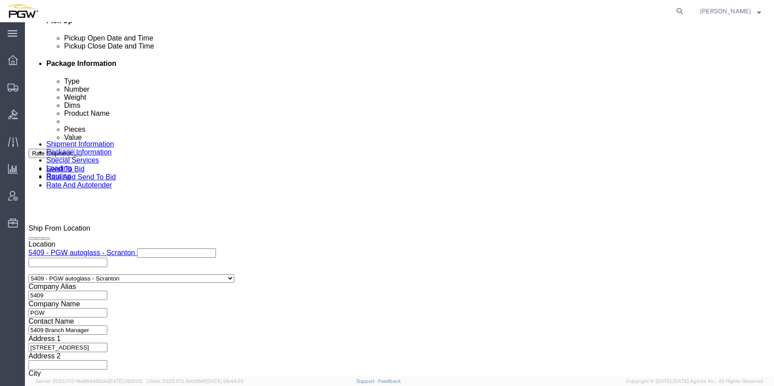
scroll to position [428, 0]
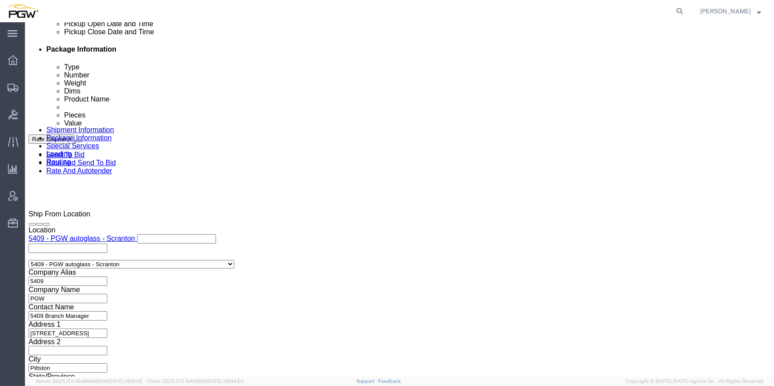
click select "Select Account Type Activity ID Airline Appointment Number ASN Batch Request # …"
select select "BOL"
click select "Select Account Type Activity ID Airline Appointment Number ASN Batch Request # …"
drag, startPoint x: 120, startPoint y: 9, endPoint x: 76, endPoint y: 8, distance: 44.1
click span "56526333"
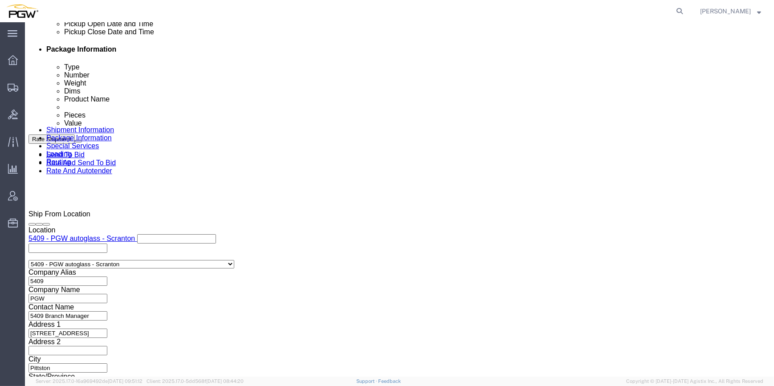
copy span "56526333"
click input "text"
paste input "56526333"
type input "56526333"
click select "Select Account Type Activity ID Airline Appointment Number ASN Batch Request # …"
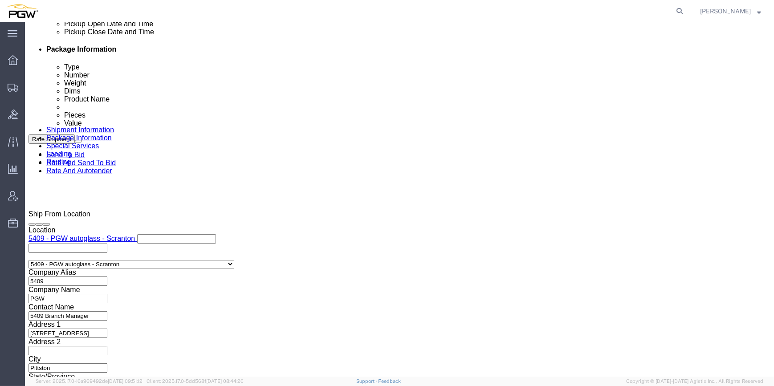
select select "ORDERNUM"
click select "Select Account Type Activity ID Airline Appointment Number ASN Batch Request # …"
click input "text"
paste input "667232"
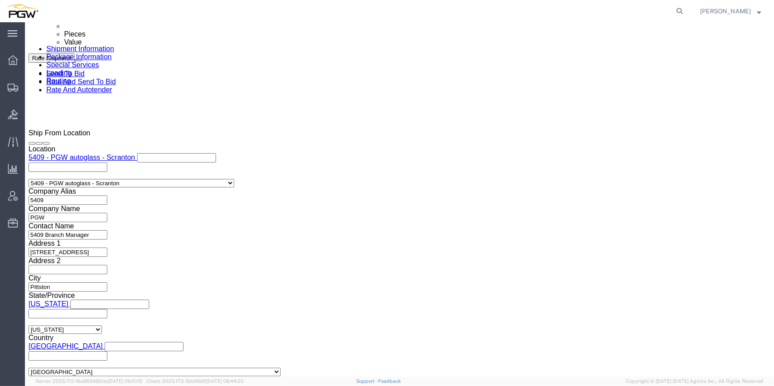
scroll to position [550, 0]
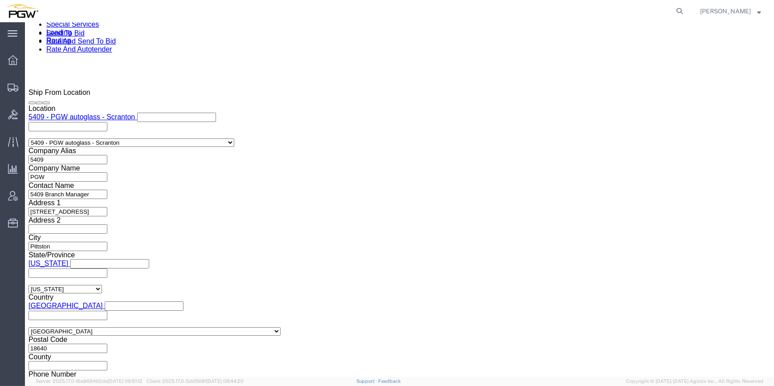
type input "667232"
click button "Continue"
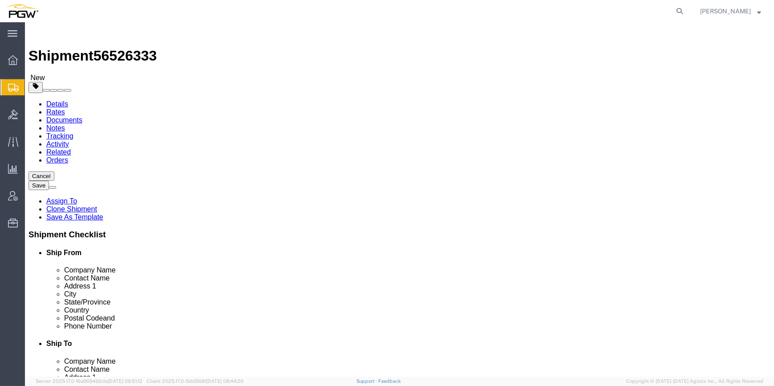
click input "0.00"
paste input "28769"
type input "28769.00"
drag, startPoint x: 118, startPoint y: 180, endPoint x: 93, endPoint y: 175, distance: 24.4
click div "Number 1"
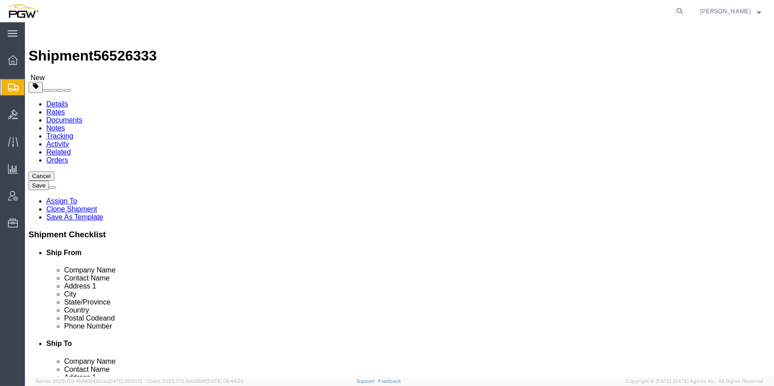
type input "37"
click span "button"
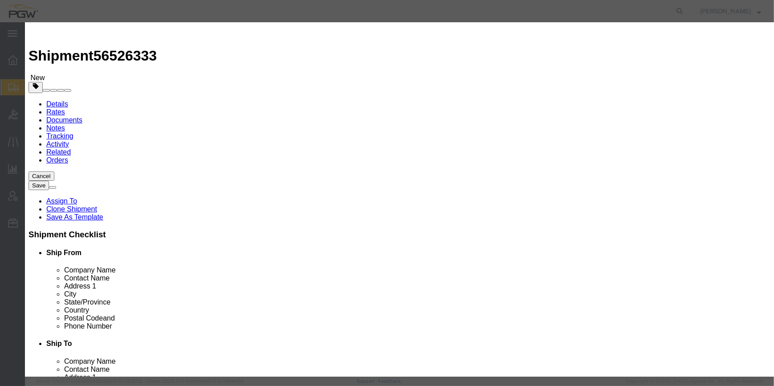
click button "Yes"
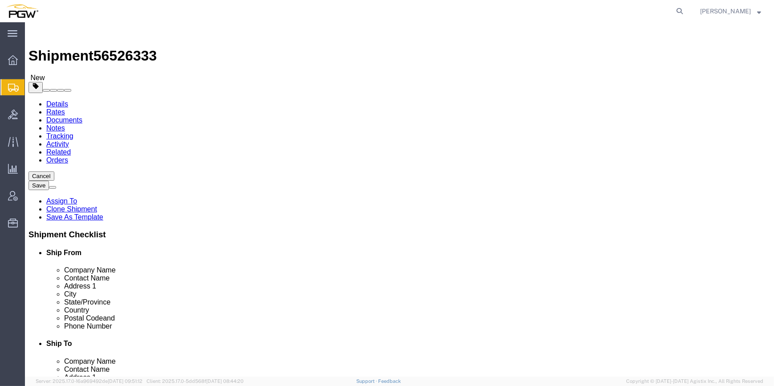
click dd "1.00 USD"
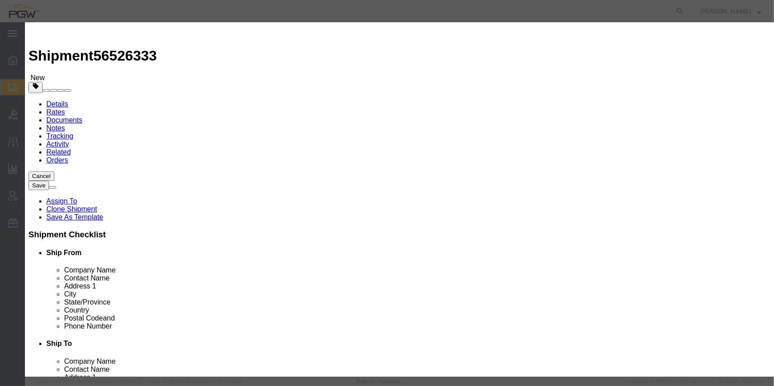
drag, startPoint x: 221, startPoint y: 85, endPoint x: 216, endPoint y: 84, distance: 5.0
click input "0.00"
type input "37.00"
type input "37"
click button "Save & Close"
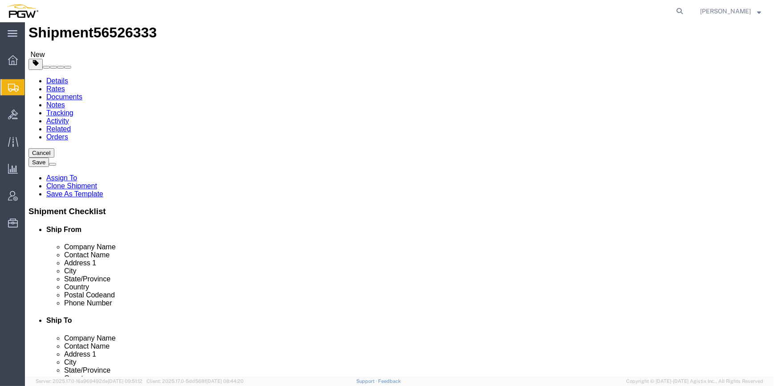
scroll to position [33, 0]
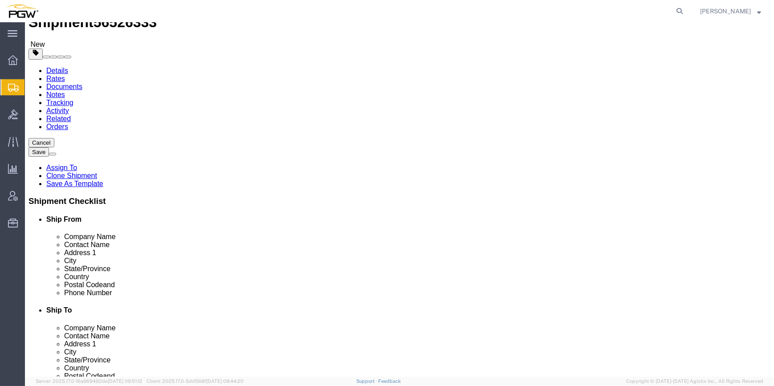
click button "Continue"
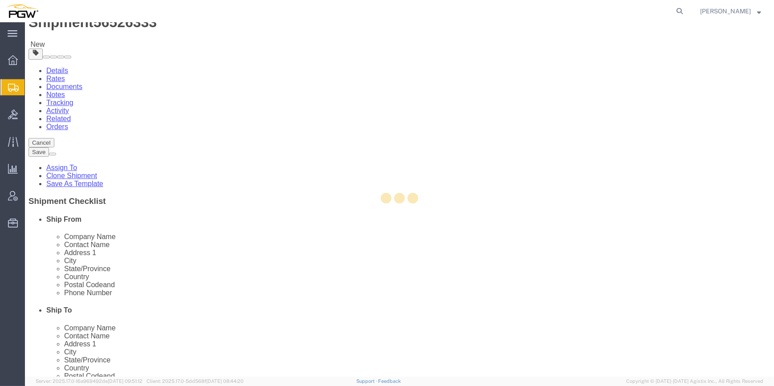
select select
select select "COSTCENTER"
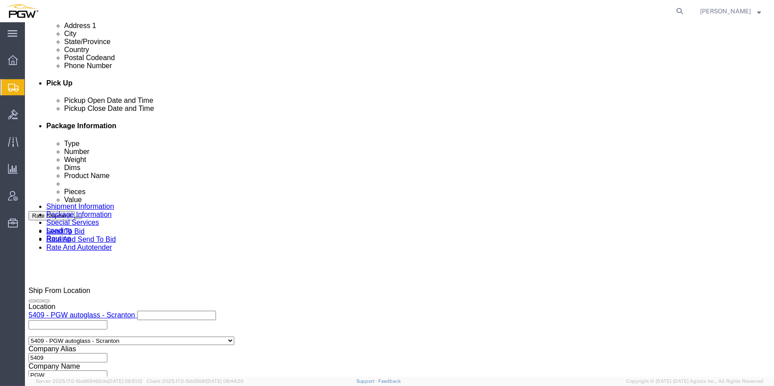
scroll to position [364, 0]
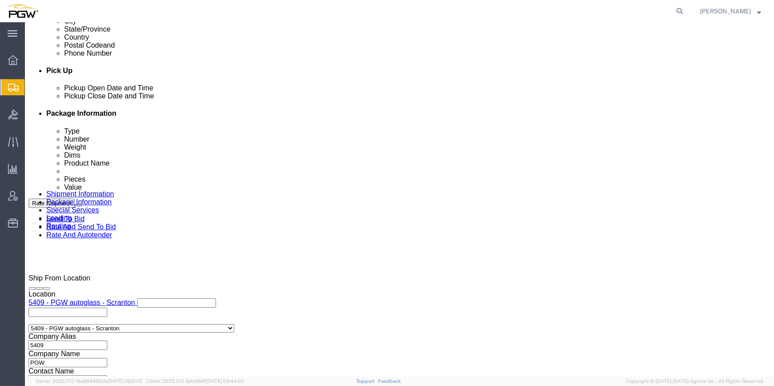
click button "Rate Shipment"
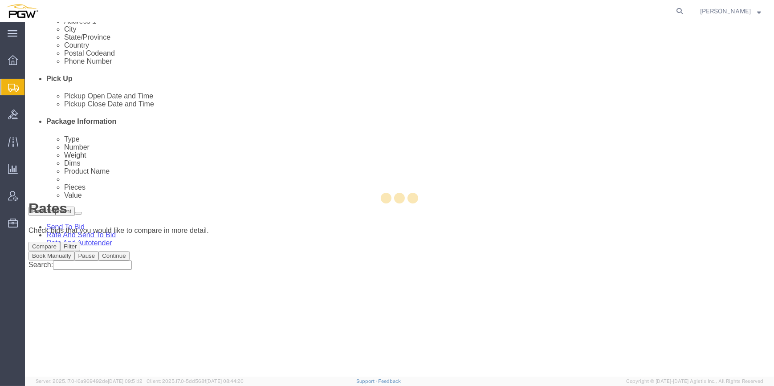
scroll to position [0, 0]
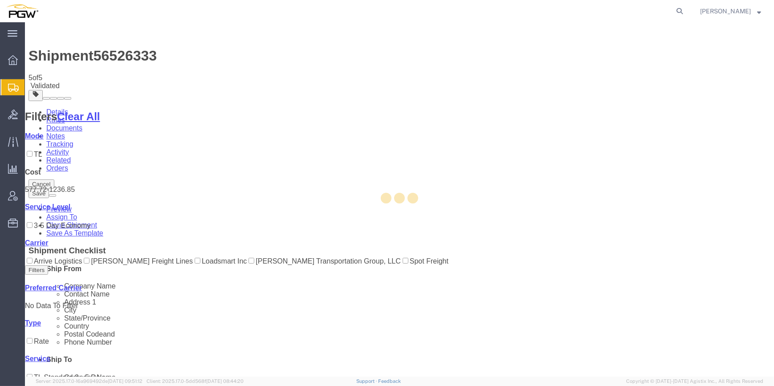
select select "61931"
select select "28365"
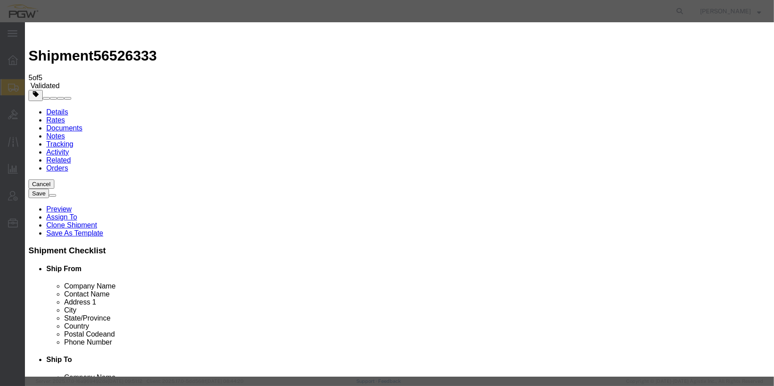
type input "2"
click input "2"
click select "Price Carrier Rank"
select select "LANE_RANK"
click select "Price Carrier Rank"
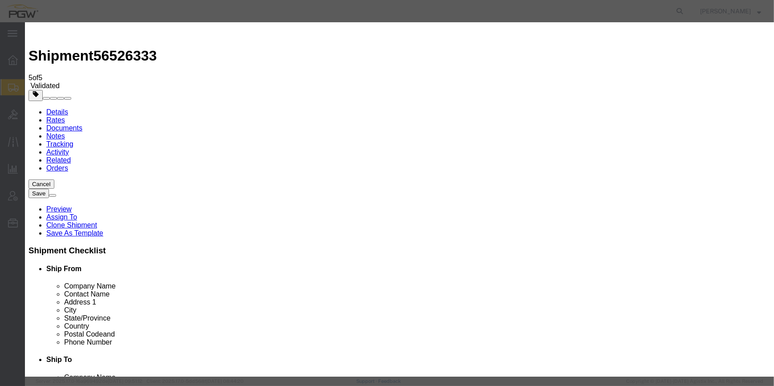
click button "Save Auto-Tender"
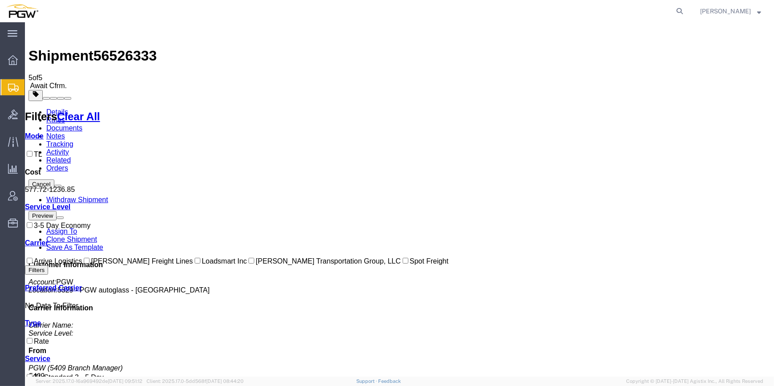
click at [58, 108] on link "Details" at bounding box center [57, 112] width 22 height 8
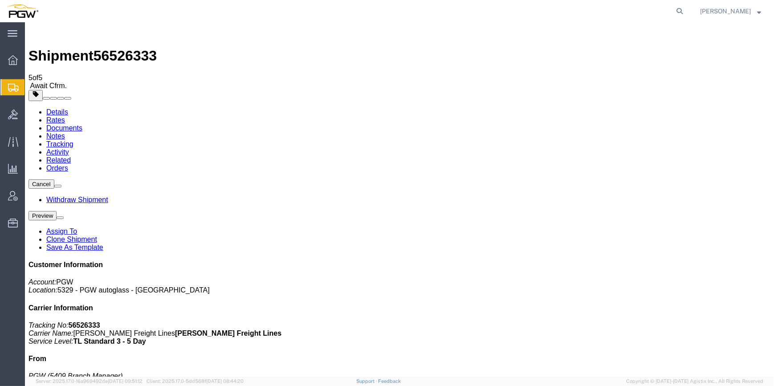
click at [673, 6] on form at bounding box center [680, 11] width 14 height 22
click at [673, 9] on icon at bounding box center [679, 11] width 12 height 12
paste input "56526142"
type input "56526142"
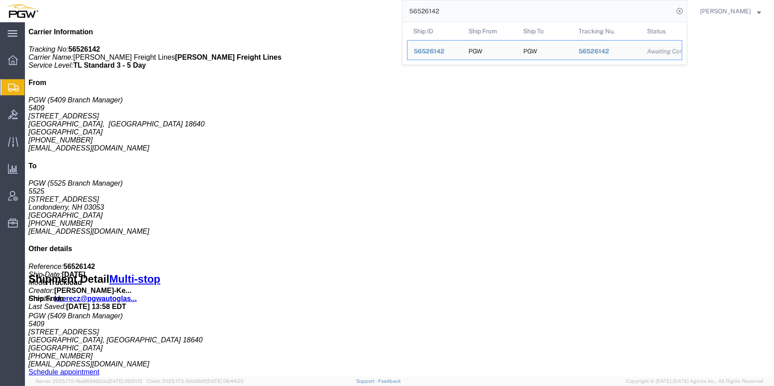
click at [0, 0] on span "Shipment Manager" at bounding box center [0, 0] width 0 height 0
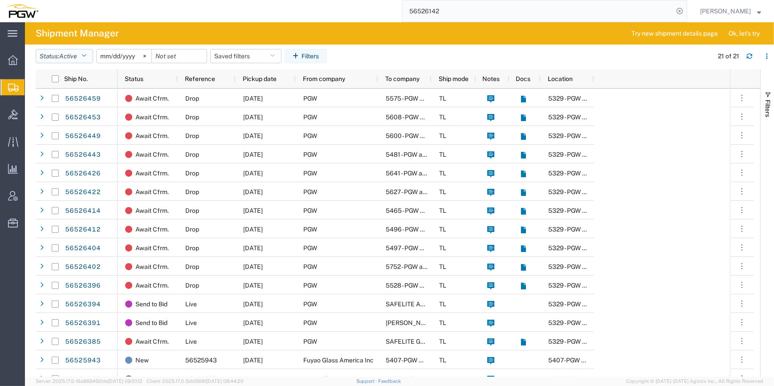
click at [84, 53] on icon "button" at bounding box center [83, 56] width 5 height 6
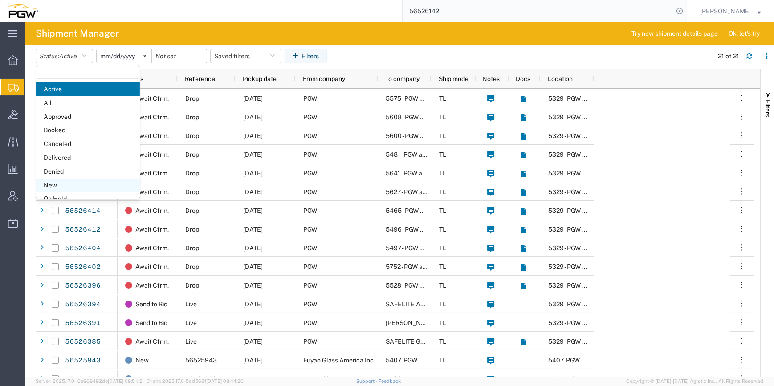
click at [66, 182] on span "New" at bounding box center [88, 185] width 104 height 14
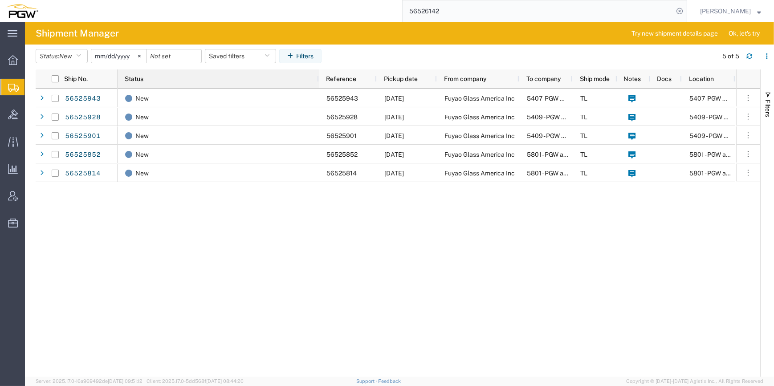
drag, startPoint x: 176, startPoint y: 79, endPoint x: 317, endPoint y: 80, distance: 140.6
click at [317, 80] on div at bounding box center [318, 78] width 4 height 19
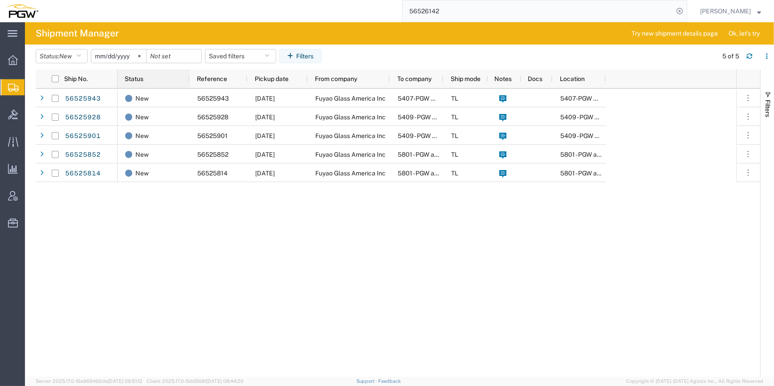
drag, startPoint x: 317, startPoint y: 77, endPoint x: 179, endPoint y: 76, distance: 137.5
click at [187, 76] on div at bounding box center [189, 78] width 4 height 19
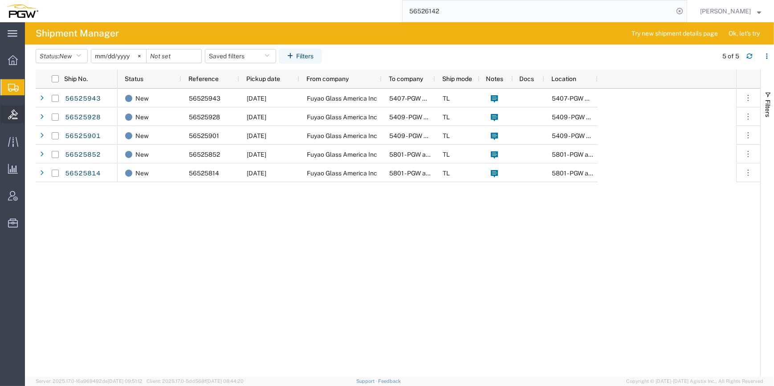
click at [31, 115] on span "Bids" at bounding box center [27, 114] width 6 height 18
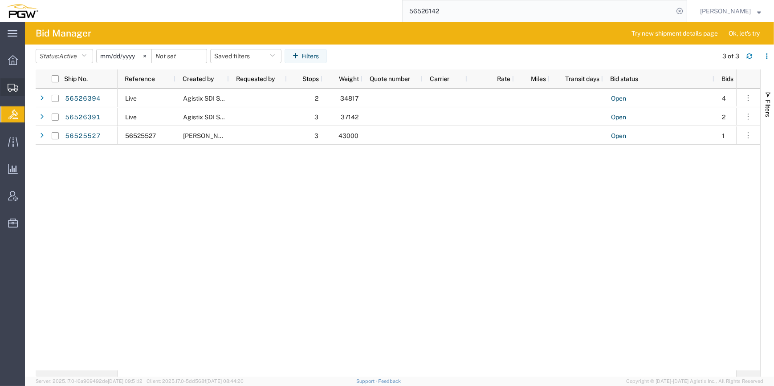
click at [0, 0] on span "Shipment Manager" at bounding box center [0, 0] width 0 height 0
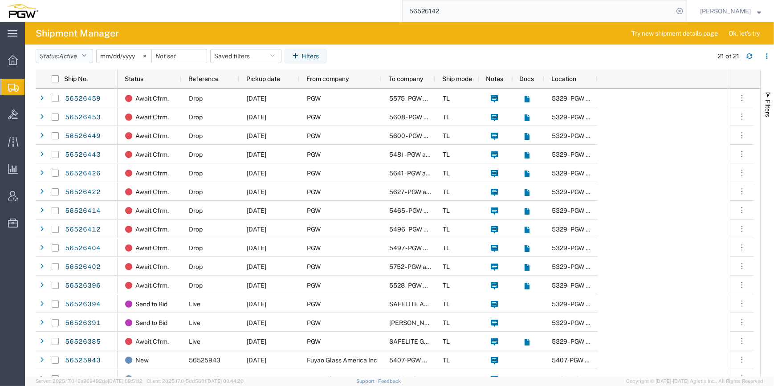
click at [84, 60] on button "Status: Active" at bounding box center [64, 56] width 57 height 14
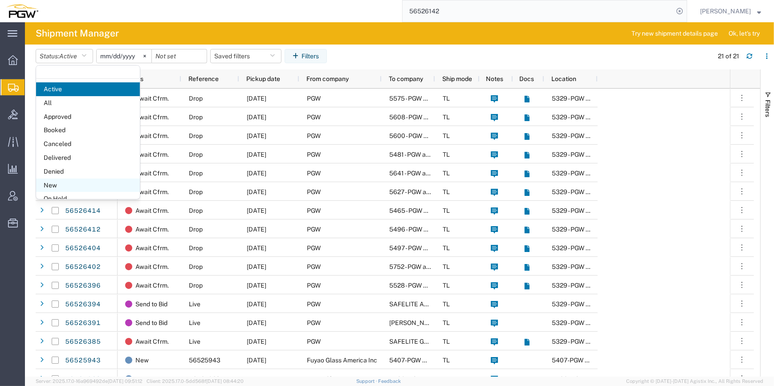
click at [69, 182] on span "New" at bounding box center [88, 185] width 104 height 14
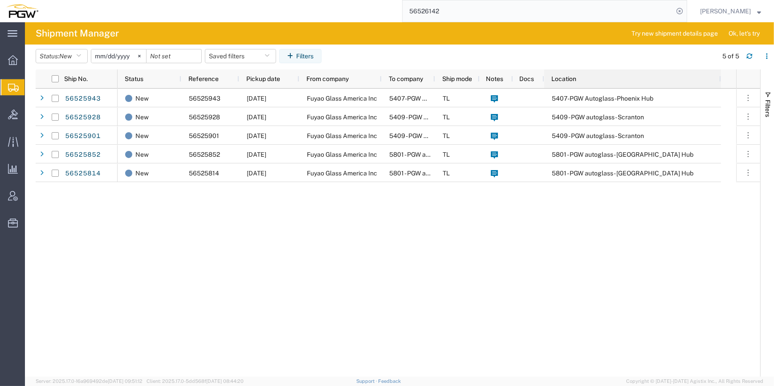
drag, startPoint x: 596, startPoint y: 80, endPoint x: 724, endPoint y: 93, distance: 128.4
click at [721, 91] on div "Ship No. Status Reference Pickup date From company To company Ship mode Notes D…" at bounding box center [398, 222] width 724 height 307
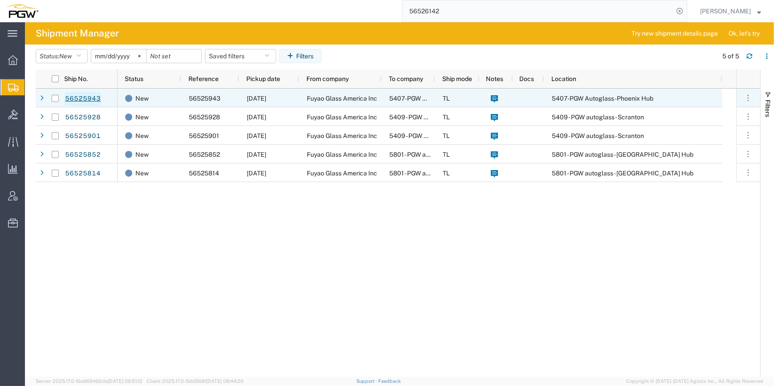
click at [88, 98] on link "56525943" at bounding box center [83, 99] width 36 height 14
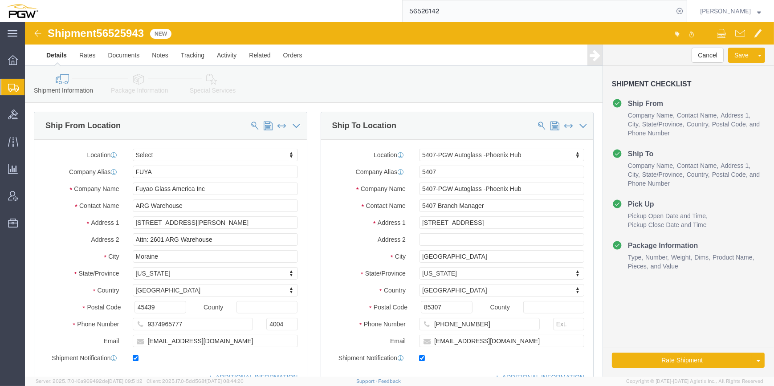
select select
select select "62351"
click img
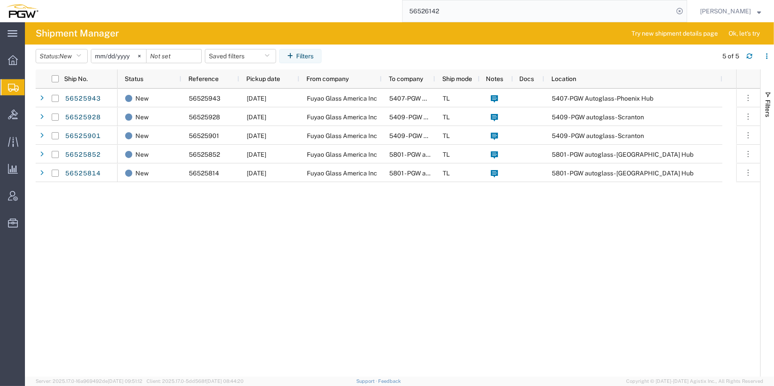
drag, startPoint x: 109, startPoint y: 292, endPoint x: 119, endPoint y: 308, distance: 19.8
click at [109, 292] on div "56525943 56525928 56525901 56525852 56525814 New 56525943 [DATE] Fuyao Glass Am…" at bounding box center [398, 233] width 724 height 288
drag, startPoint x: 119, startPoint y: 308, endPoint x: 120, endPoint y: 315, distance: 6.3
